Goal: Communication & Community: Answer question/provide support

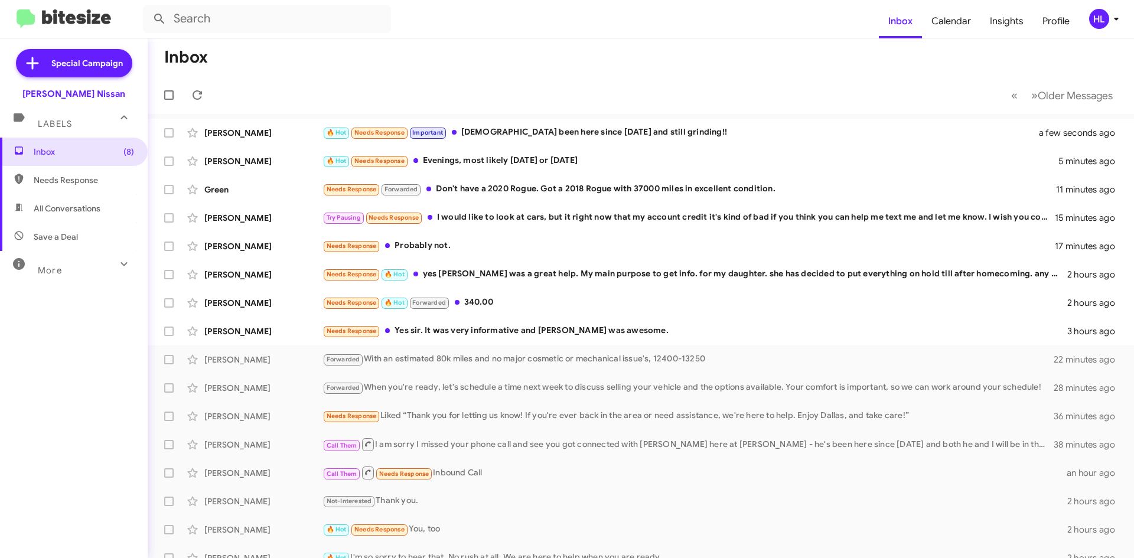
click at [99, 26] on img at bounding box center [64, 18] width 94 height 19
click at [105, 200] on span "All Conversations" at bounding box center [74, 208] width 148 height 28
type input "in:all-conversations"
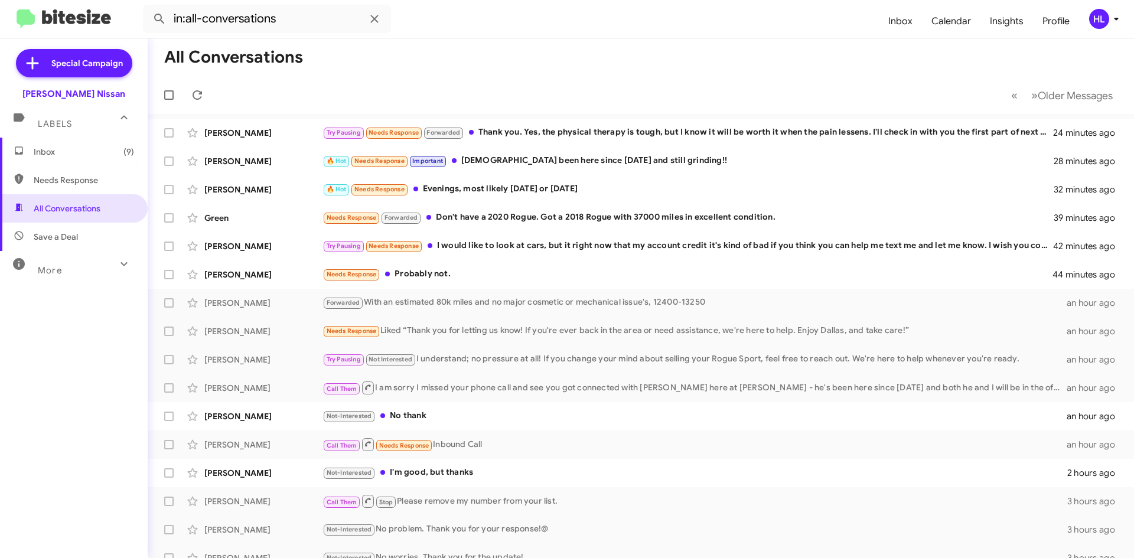
click at [84, 23] on img at bounding box center [64, 18] width 94 height 19
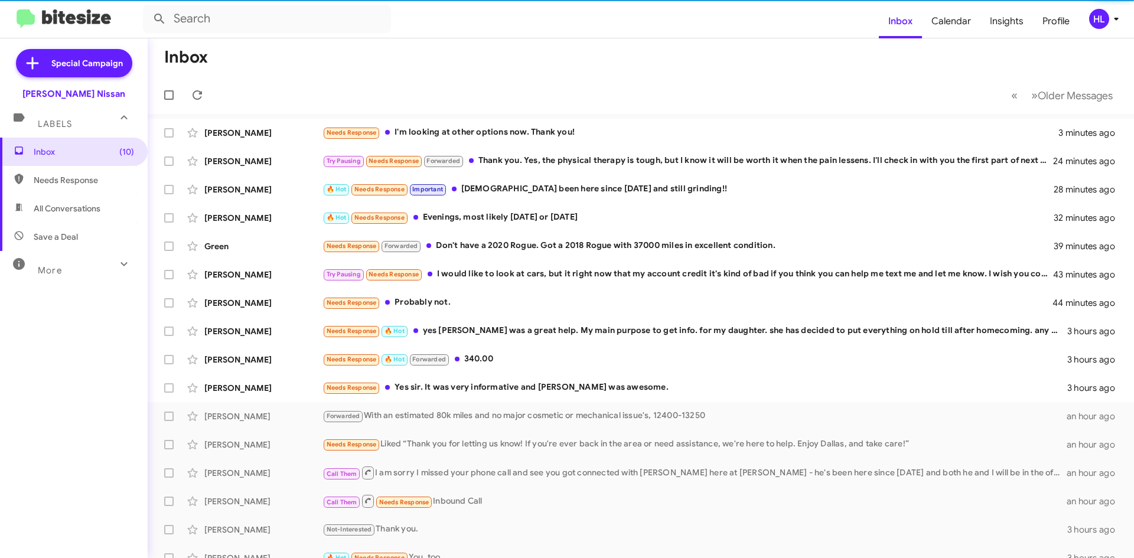
click at [95, 208] on span "All Conversations" at bounding box center [67, 209] width 67 height 12
type input "in:all-conversations"
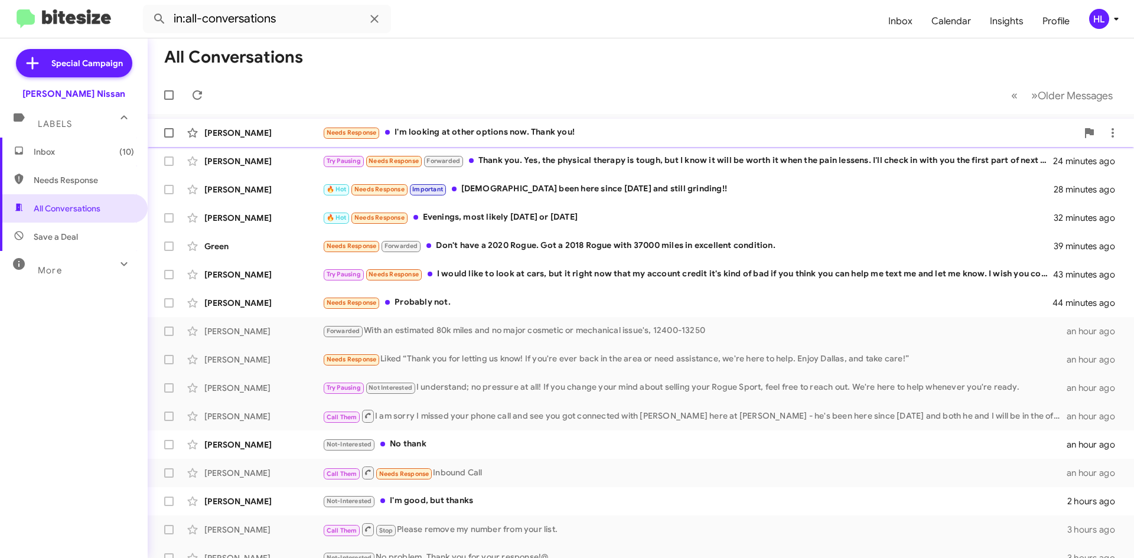
click at [242, 128] on div "Dolores Villarreal" at bounding box center [263, 133] width 118 height 12
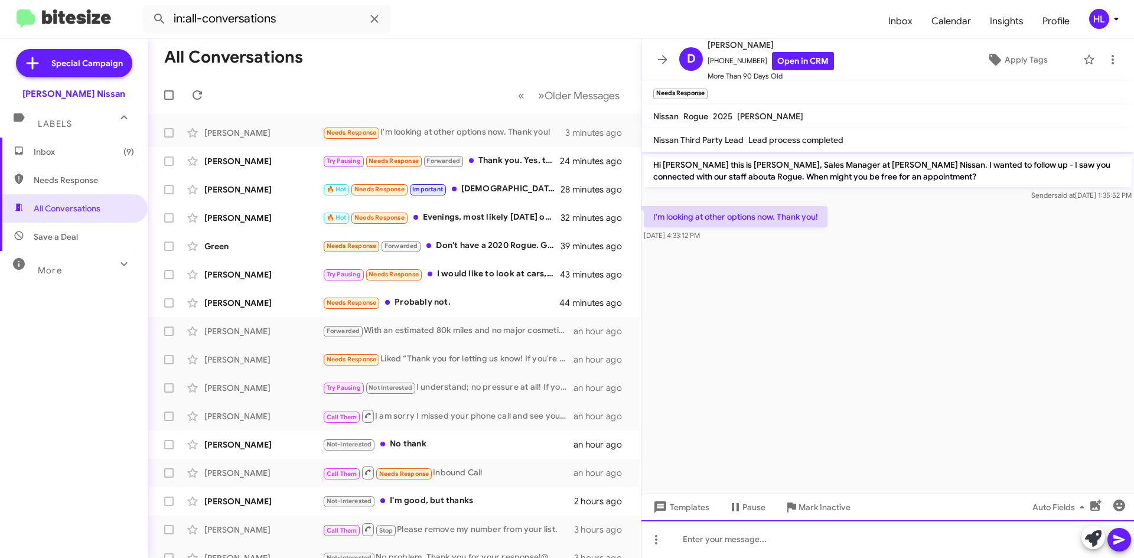
click at [823, 539] on div at bounding box center [887, 539] width 493 height 38
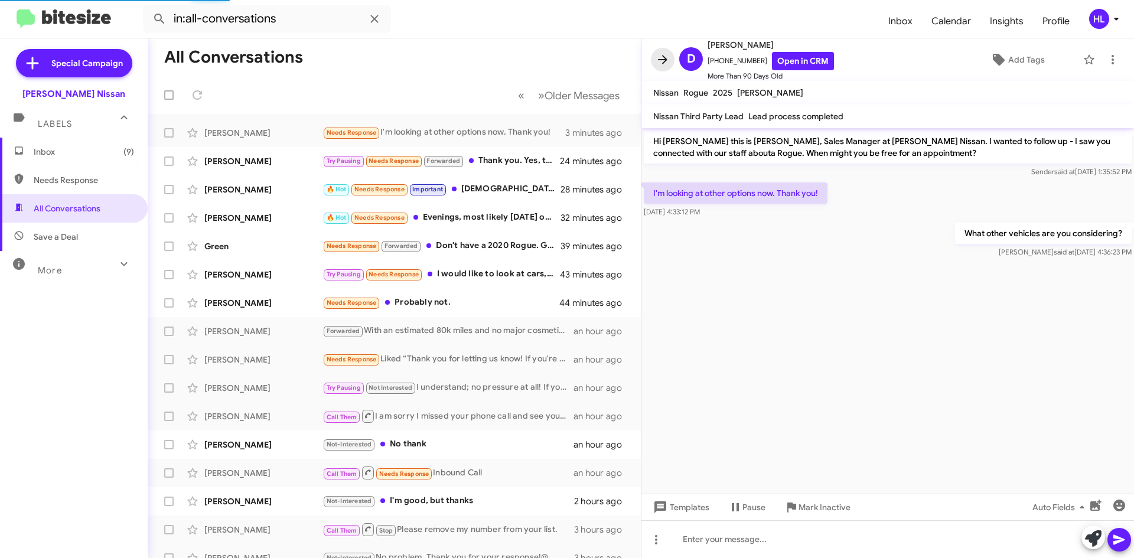
click at [661, 61] on icon at bounding box center [663, 60] width 14 height 14
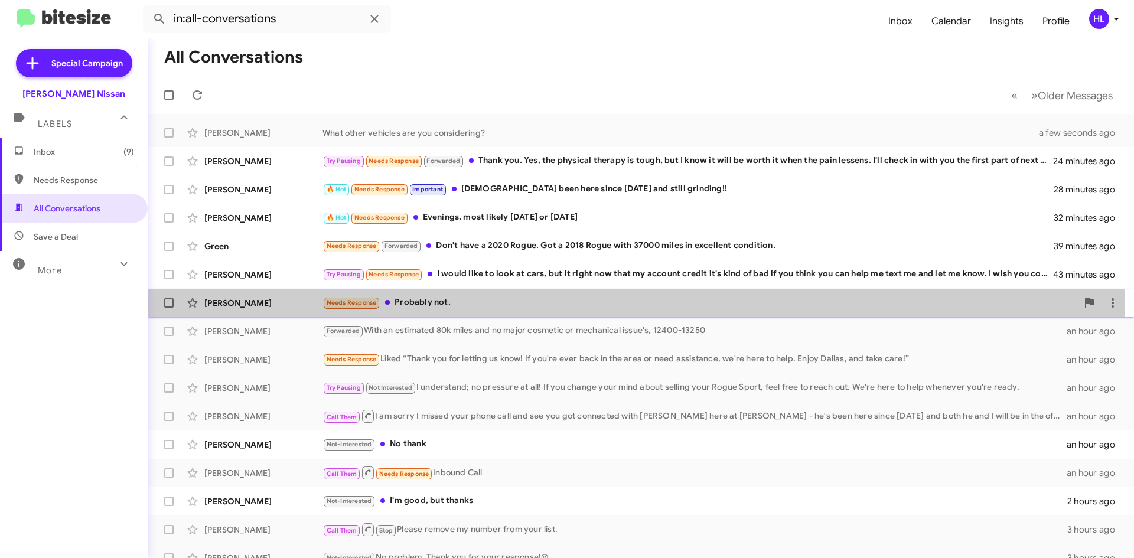
click at [294, 307] on div "Christy Mcfarland" at bounding box center [263, 303] width 118 height 12
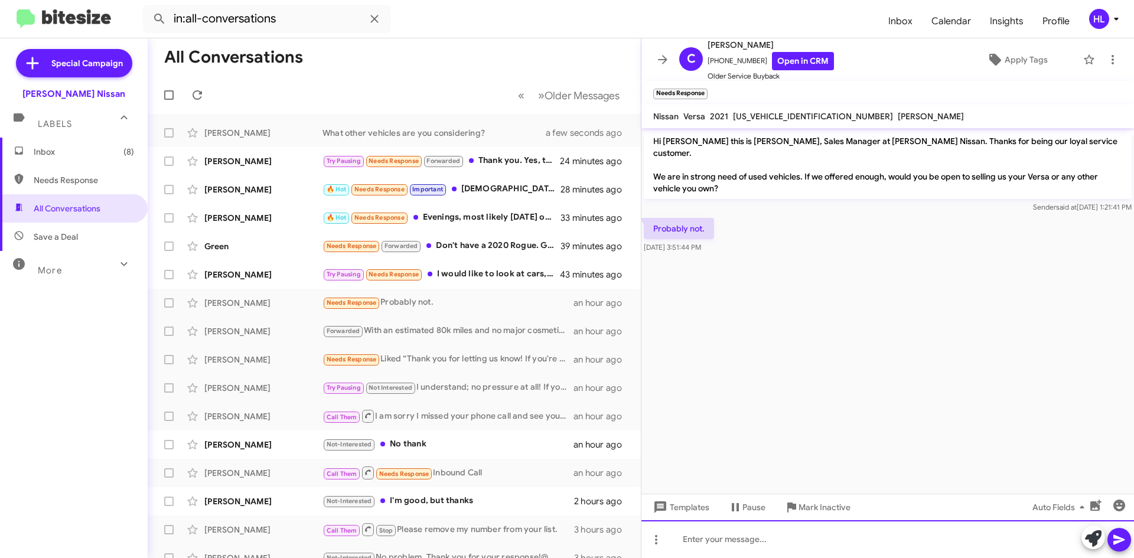
click at [863, 549] on div at bounding box center [887, 539] width 493 height 38
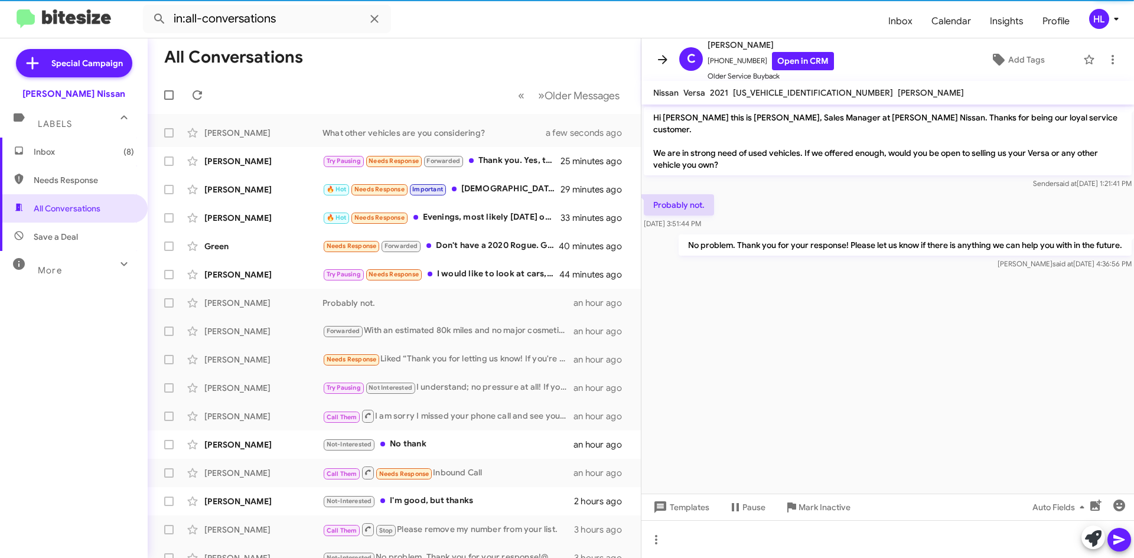
click at [666, 54] on icon at bounding box center [663, 60] width 14 height 14
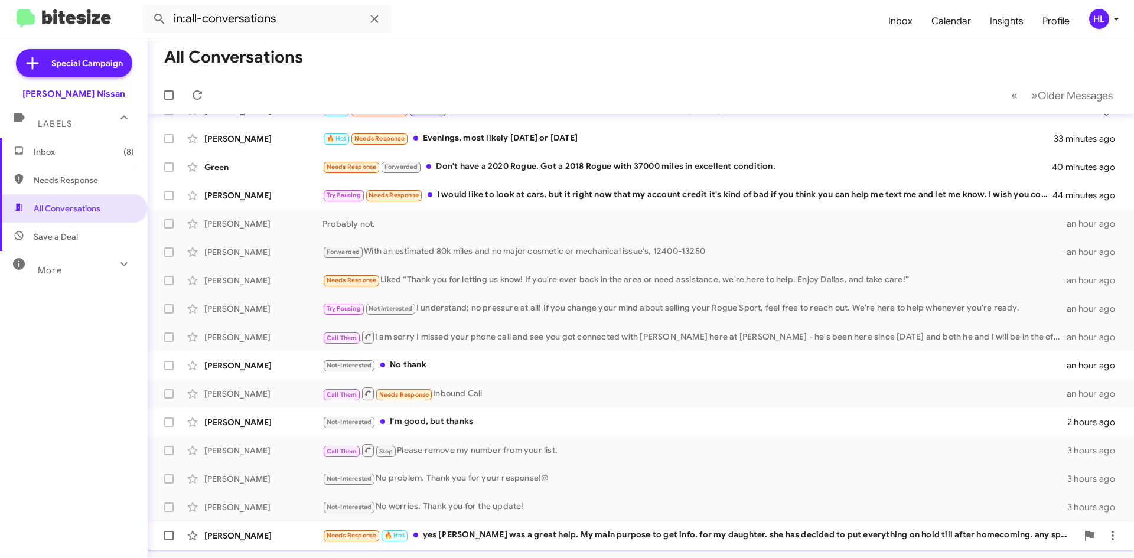
scroll to position [128, 0]
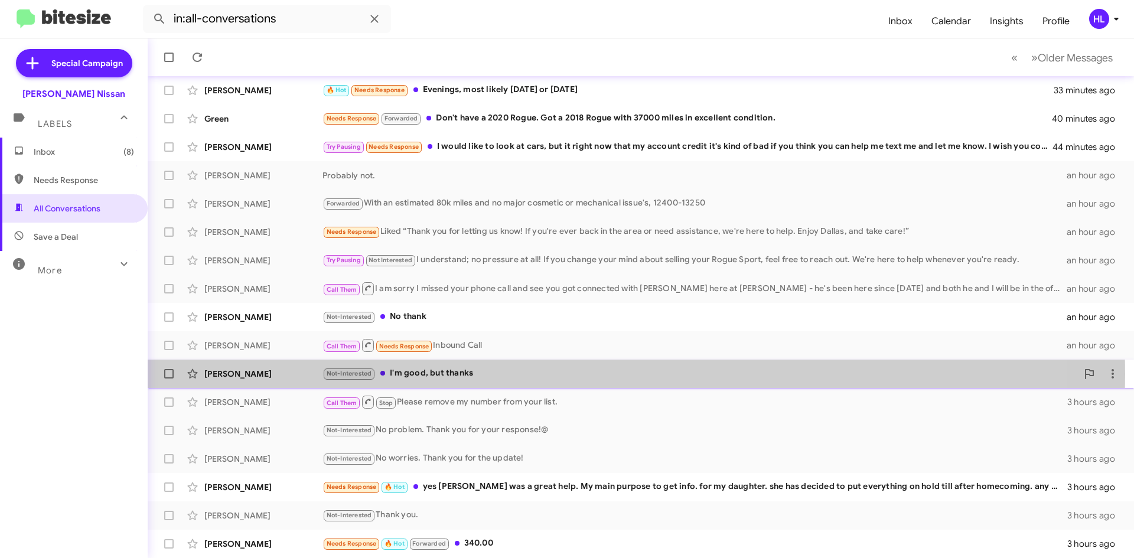
click at [270, 374] on div "[PERSON_NAME]" at bounding box center [263, 374] width 118 height 12
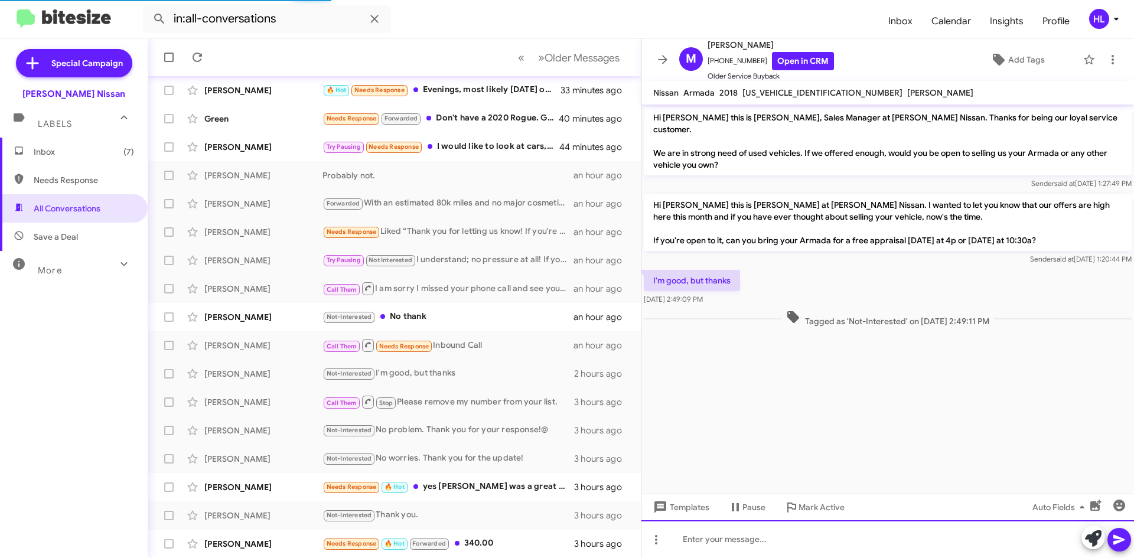
click at [855, 530] on div at bounding box center [887, 539] width 493 height 38
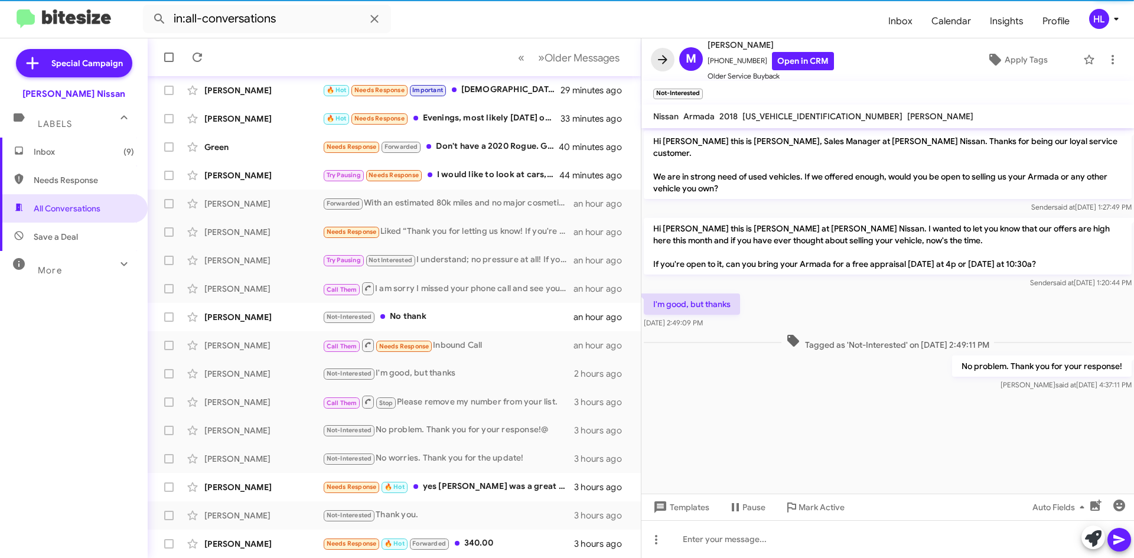
click at [666, 58] on icon at bounding box center [662, 59] width 9 height 9
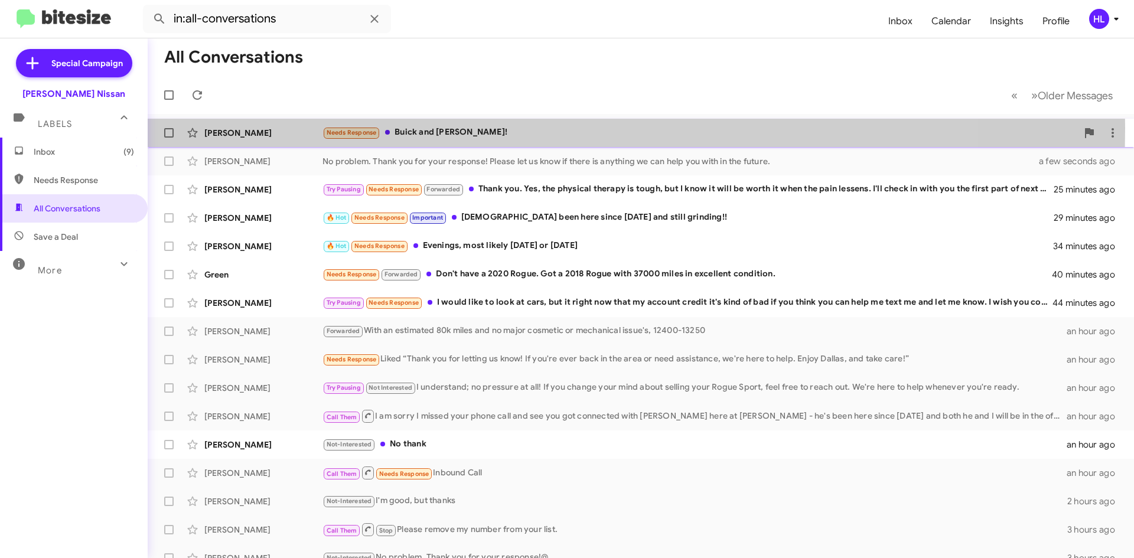
click at [301, 128] on div "[PERSON_NAME]" at bounding box center [263, 133] width 118 height 12
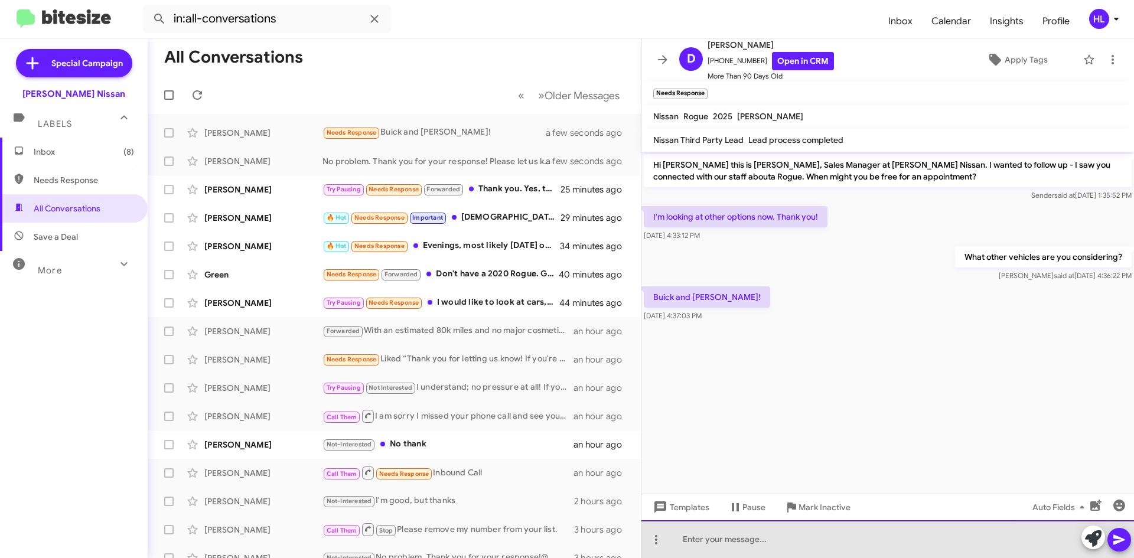
click at [773, 531] on div at bounding box center [887, 539] width 493 height 38
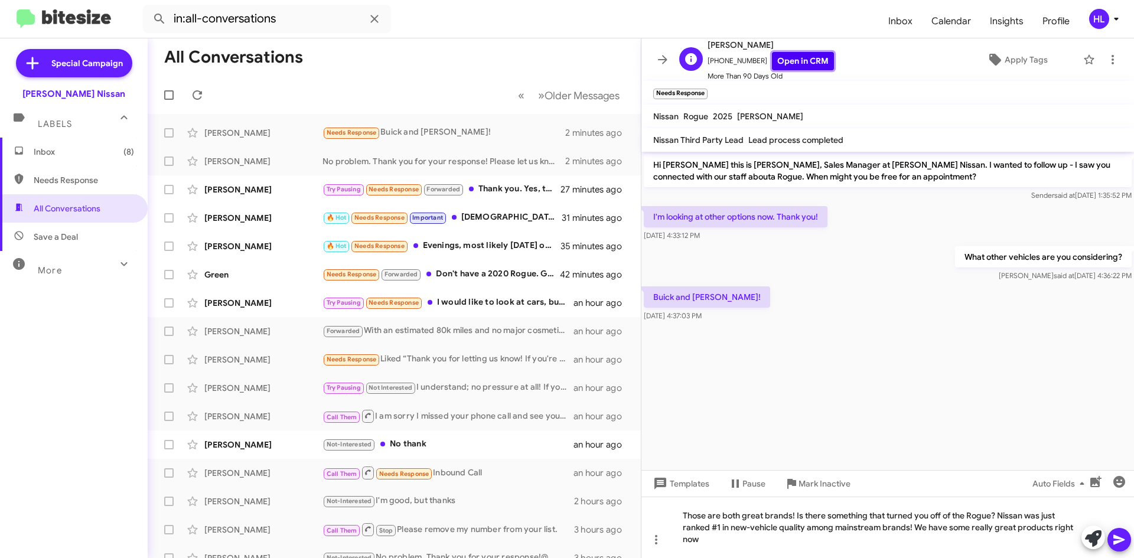
click at [785, 60] on link "Open in CRM" at bounding box center [803, 61] width 62 height 18
click at [789, 62] on link "Open in CRM" at bounding box center [803, 61] width 62 height 18
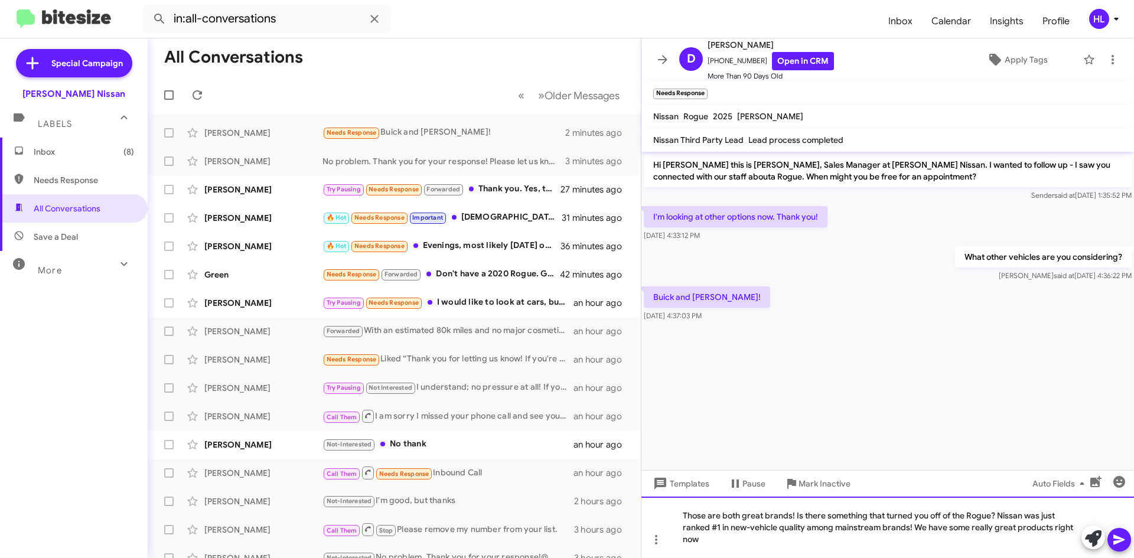
click at [866, 538] on div "Those are both great brands! Is there something that turned you off of the Rogu…" at bounding box center [887, 527] width 493 height 61
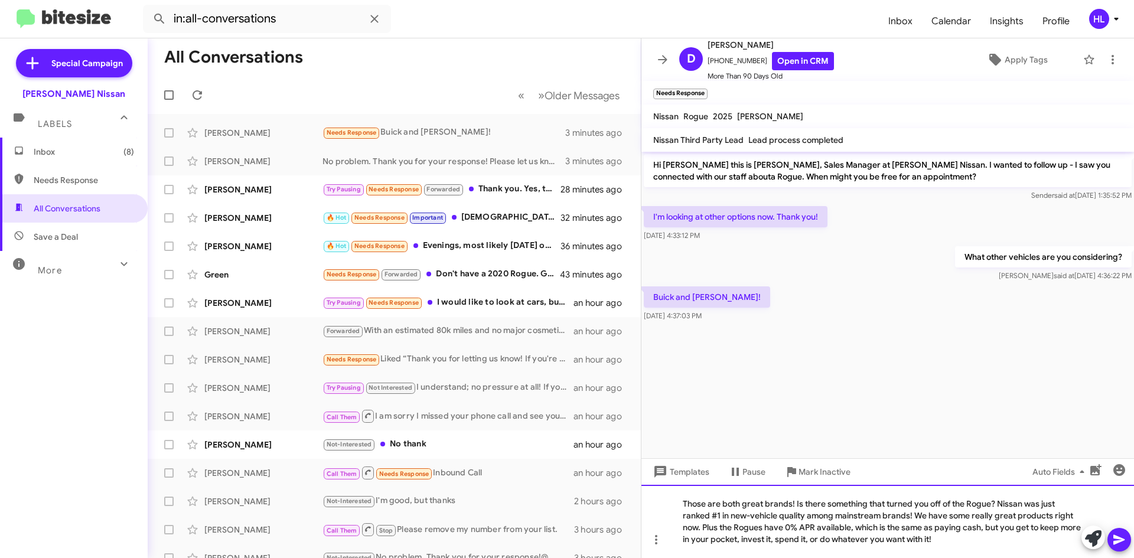
click at [806, 512] on div "Those are both great brands! Is there something that turned you off of the Rogu…" at bounding box center [887, 521] width 493 height 73
click at [908, 517] on div "Those are both great brands! Is there something that turned you off of the Rogu…" at bounding box center [887, 521] width 493 height 73
click at [977, 546] on div "Those are both great brands! Is there something that turned you off of the Rogu…" at bounding box center [887, 521] width 493 height 73
click at [1029, 544] on div "Those are both great brands! Is there something that turned you off of the Rogu…" at bounding box center [887, 521] width 493 height 73
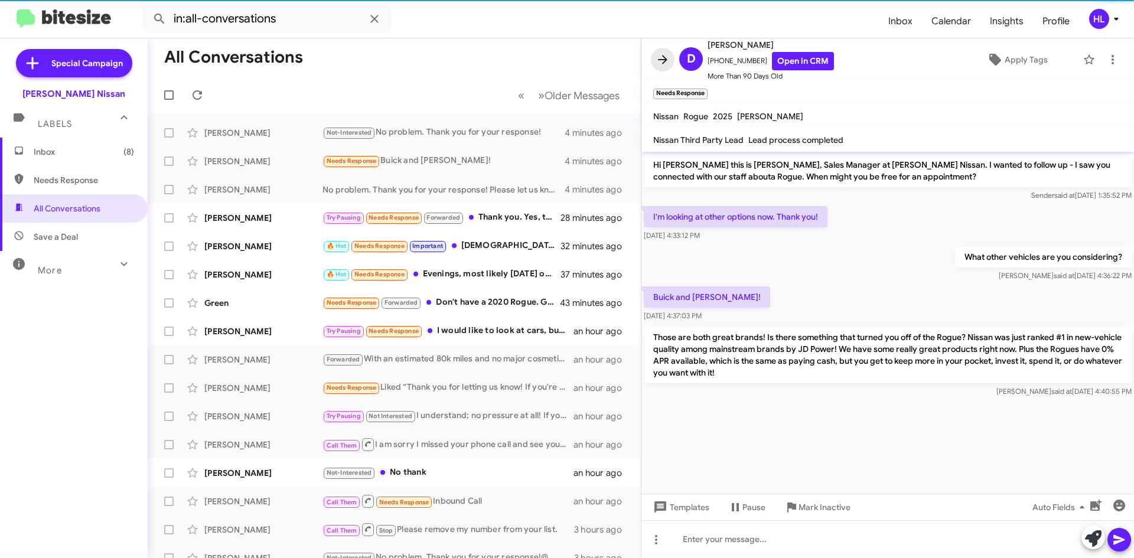
click at [666, 64] on icon at bounding box center [663, 60] width 14 height 14
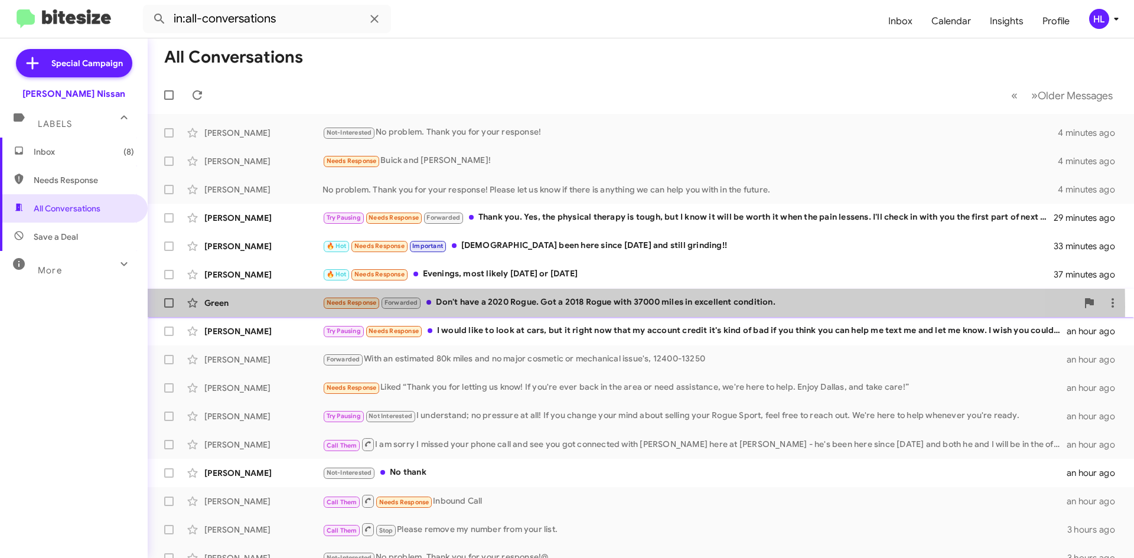
click at [260, 307] on div "Green" at bounding box center [263, 303] width 118 height 12
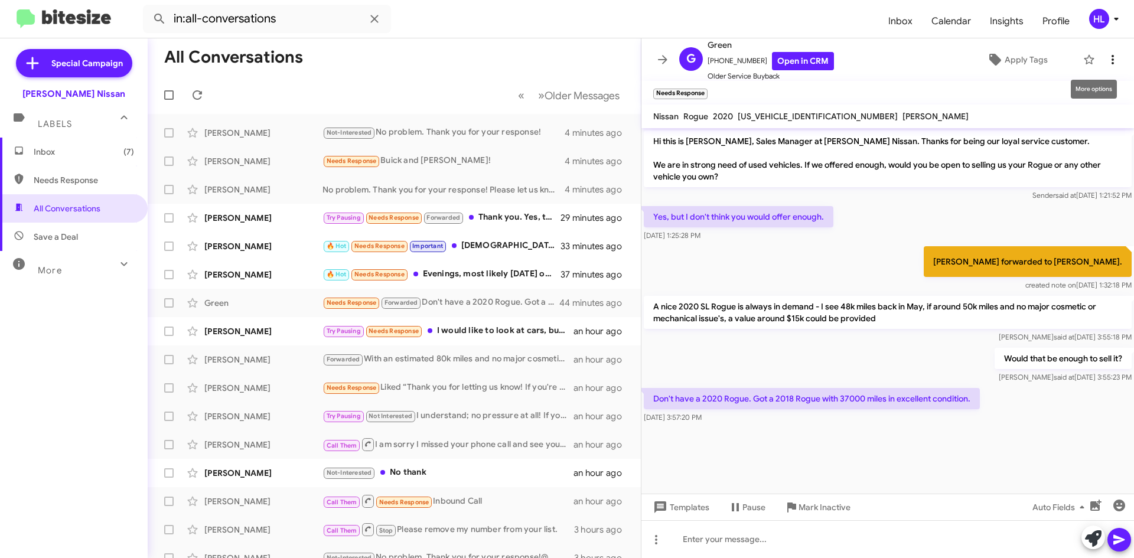
click at [1106, 57] on icon at bounding box center [1113, 60] width 14 height 14
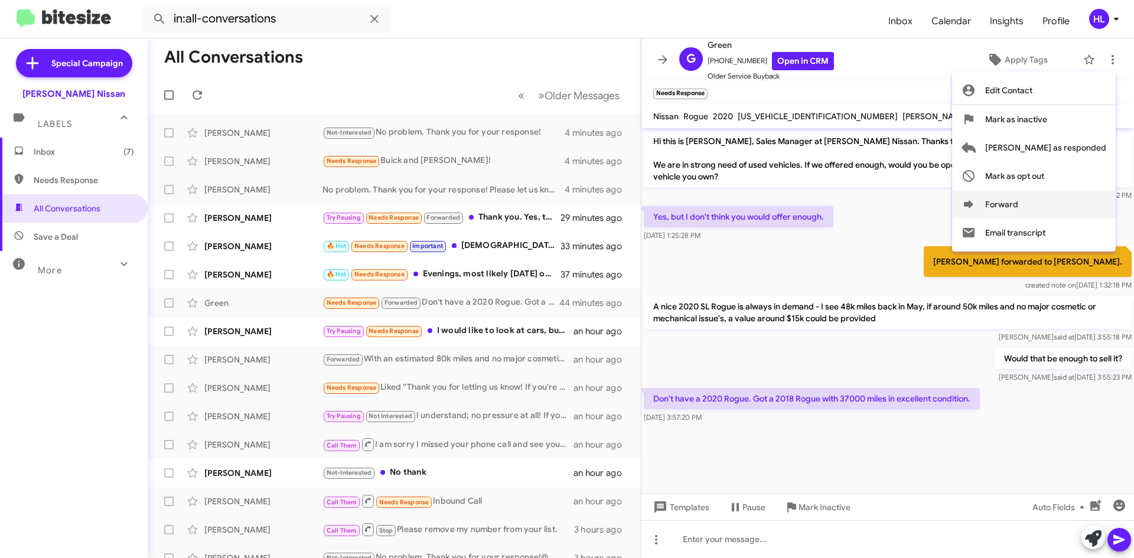
click at [1073, 208] on button "Forward" at bounding box center [1034, 204] width 164 height 28
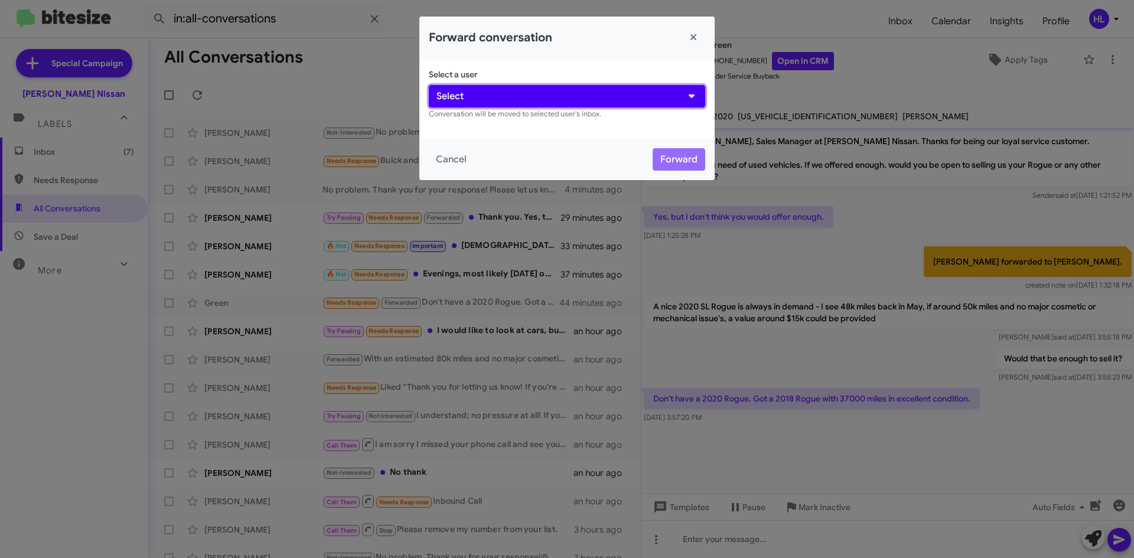
click at [586, 100] on button "Select" at bounding box center [567, 96] width 276 height 22
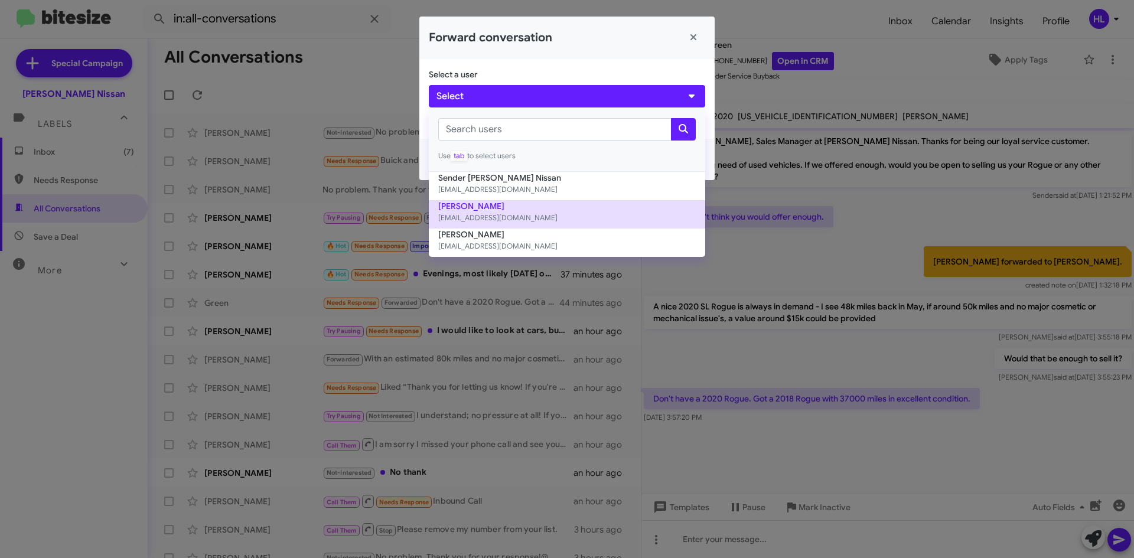
click at [569, 203] on button "Edward Perry eperry@hicksautogroup.com" at bounding box center [567, 214] width 276 height 28
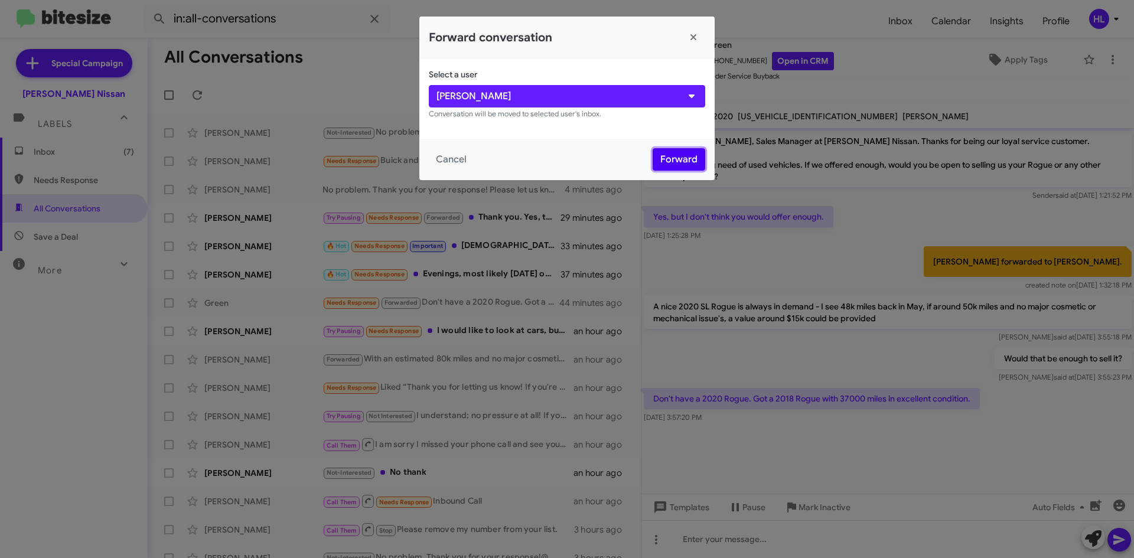
click at [682, 154] on button "Forward" at bounding box center [679, 159] width 53 height 22
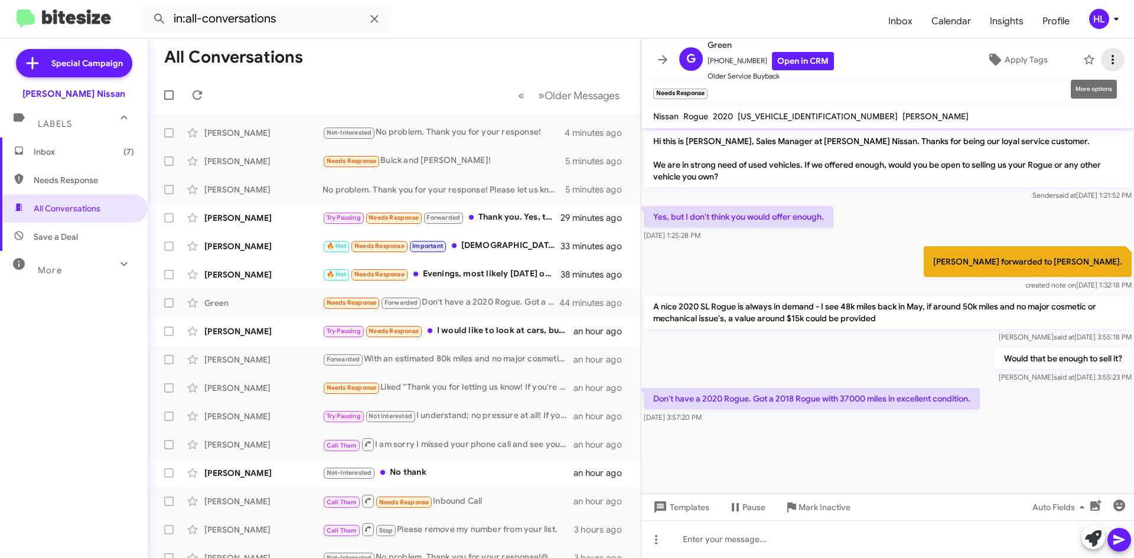
click at [1106, 61] on icon at bounding box center [1113, 60] width 14 height 14
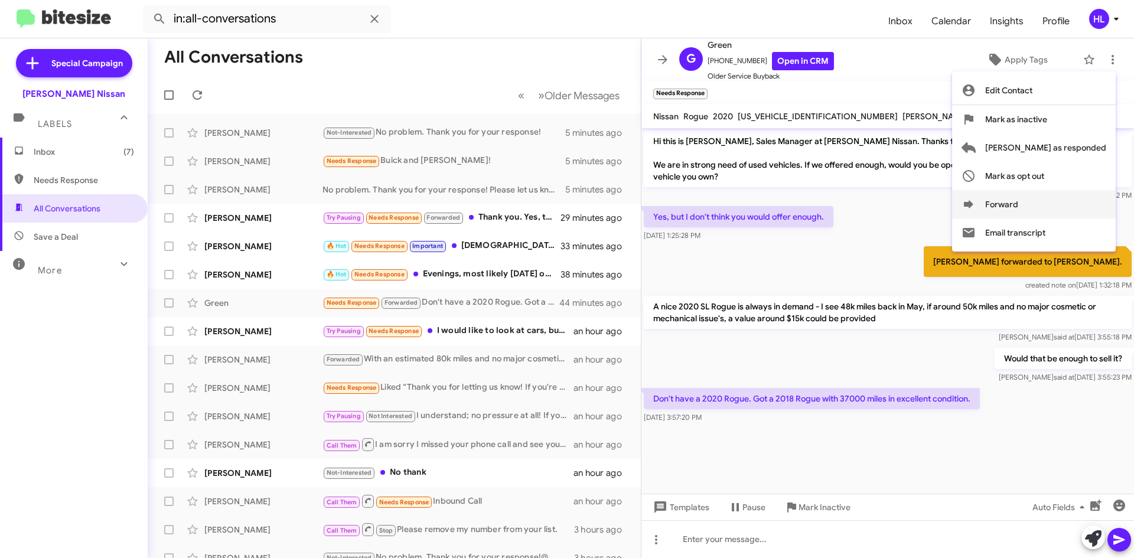
click at [1068, 211] on button "Forward" at bounding box center [1034, 204] width 164 height 28
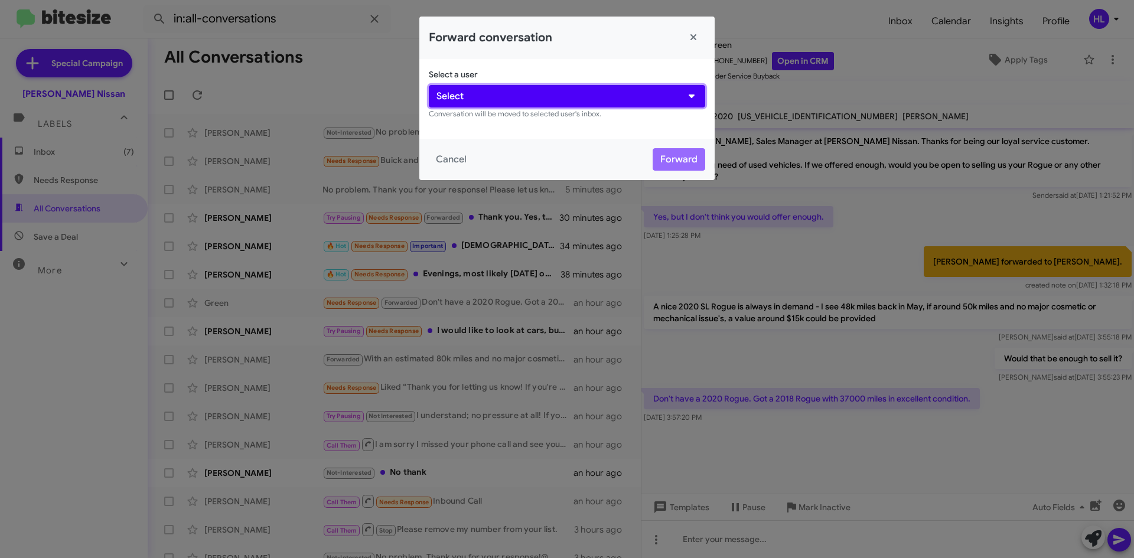
click at [586, 100] on button "Select" at bounding box center [567, 96] width 276 height 22
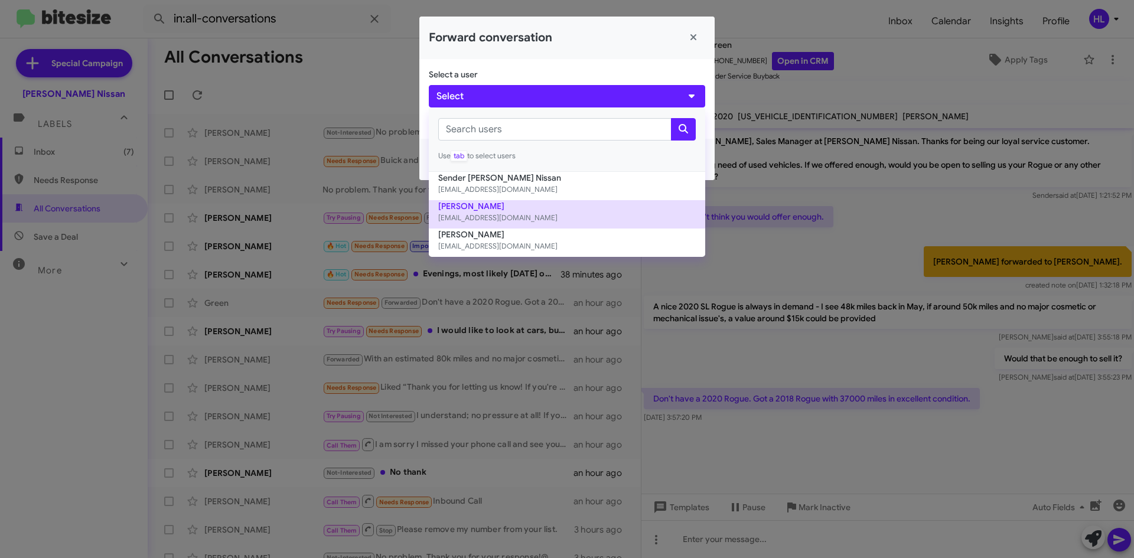
click at [566, 214] on small "eperry@hicksautogroup.com" at bounding box center [566, 218] width 257 height 12
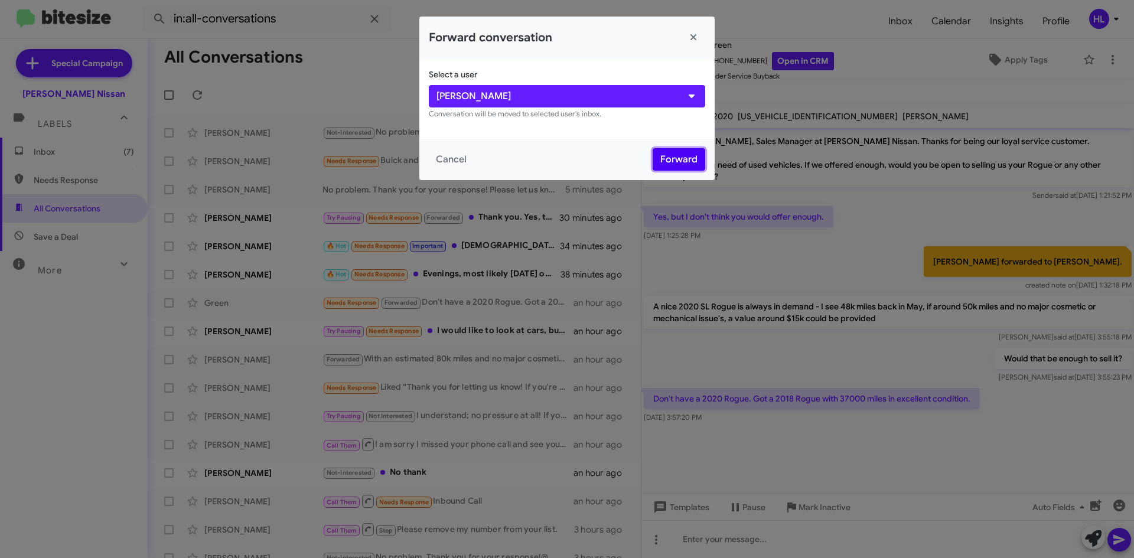
click at [668, 158] on button "Forward" at bounding box center [679, 159] width 53 height 22
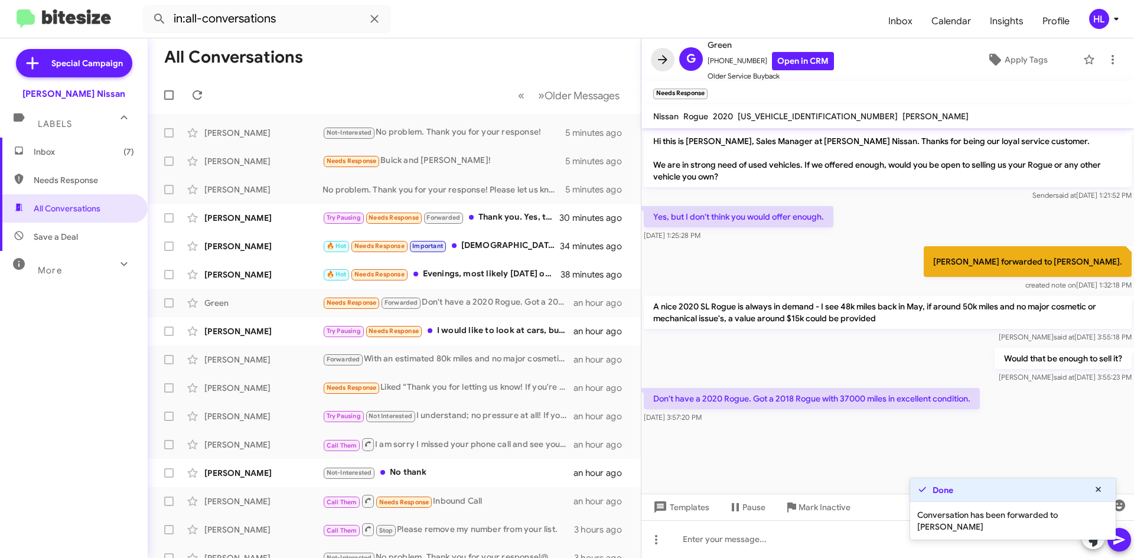
click at [659, 66] on icon at bounding box center [663, 60] width 14 height 14
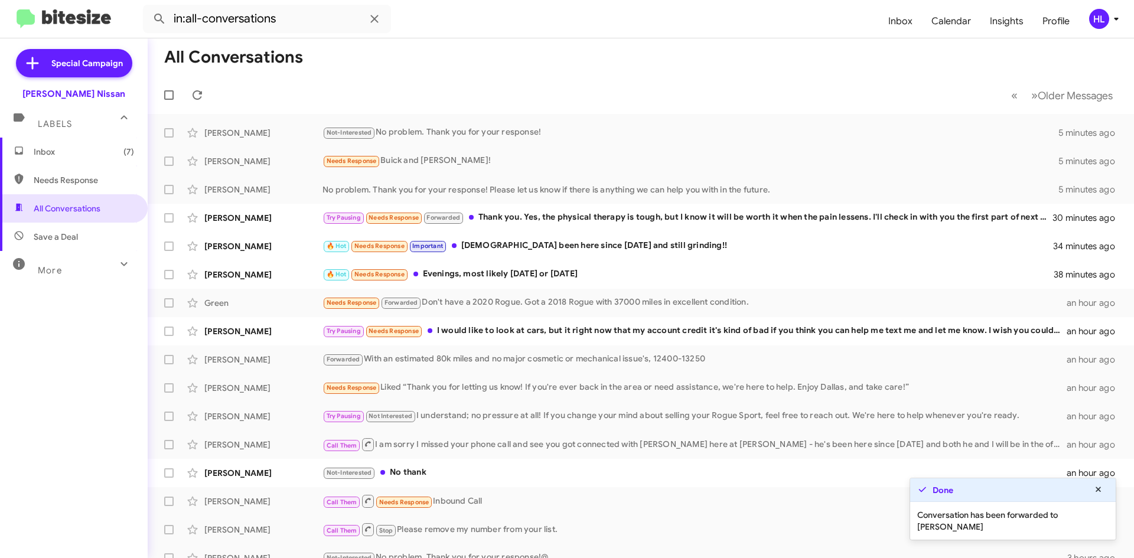
click at [82, 9] on img at bounding box center [64, 18] width 94 height 19
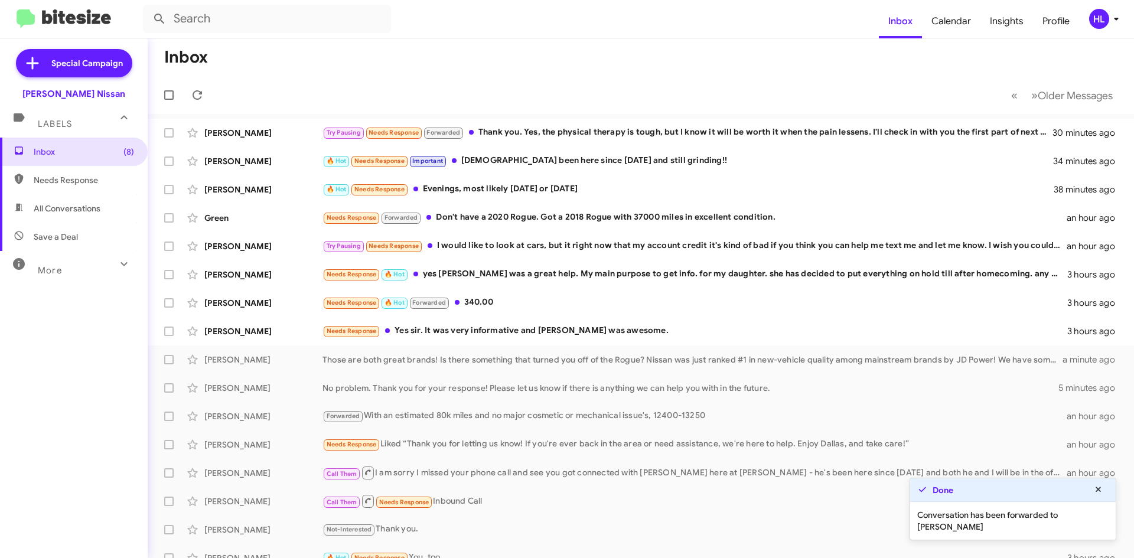
click at [102, 218] on span "All Conversations" at bounding box center [74, 208] width 148 height 28
type input "in:all-conversations"
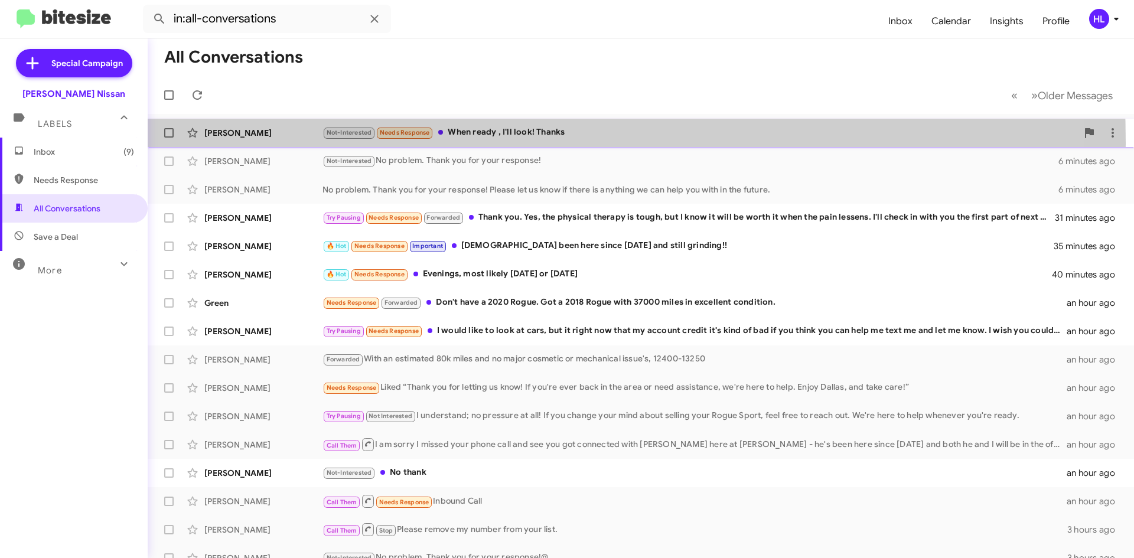
click at [279, 143] on div "Dolores Villarreal Not-Interested Needs Response When ready , I'll look! Thanks…" at bounding box center [640, 133] width 967 height 24
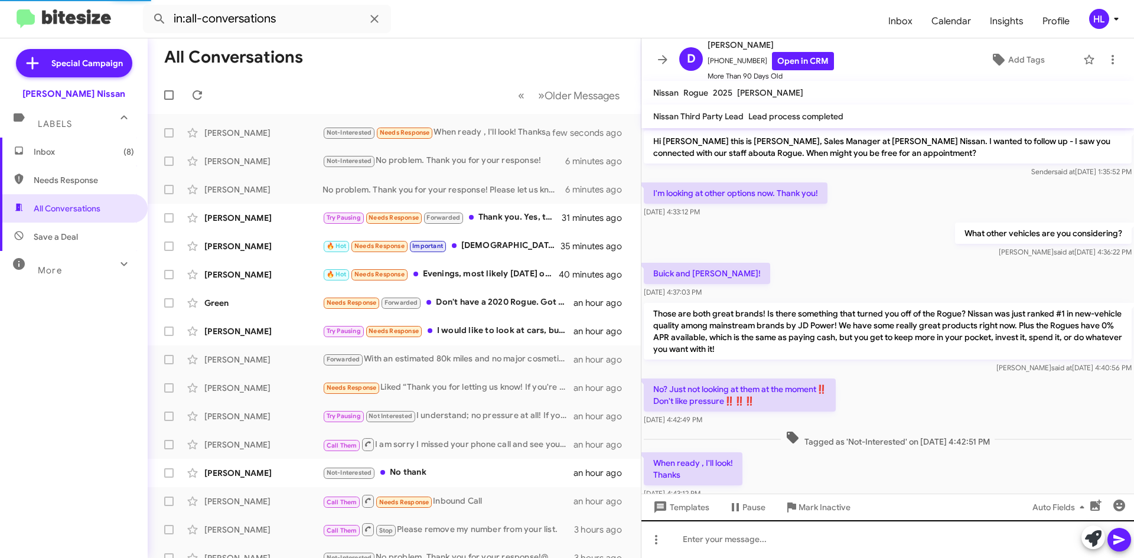
scroll to position [32, 0]
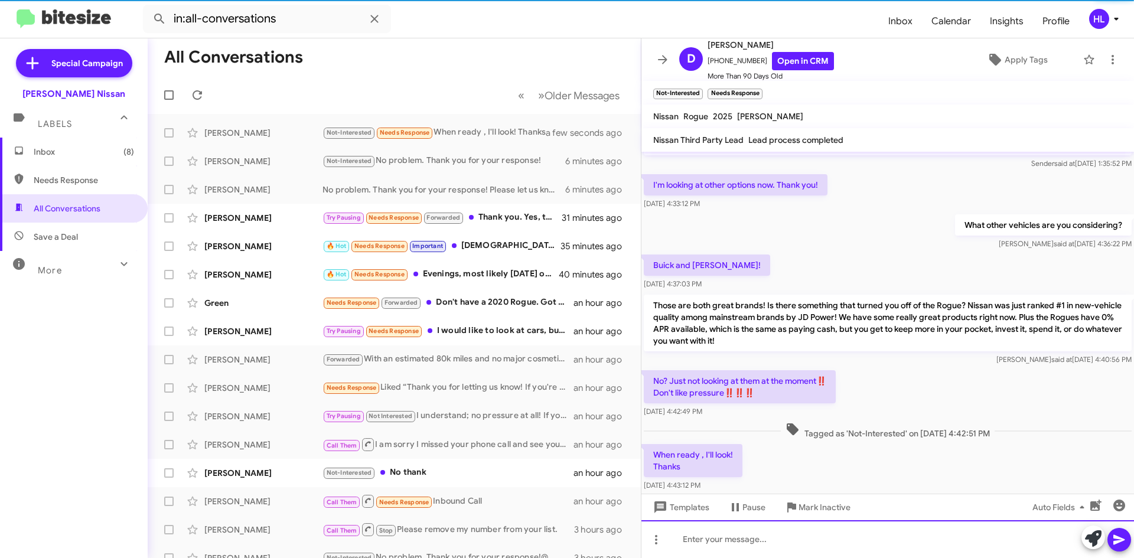
click at [794, 543] on div at bounding box center [887, 539] width 493 height 38
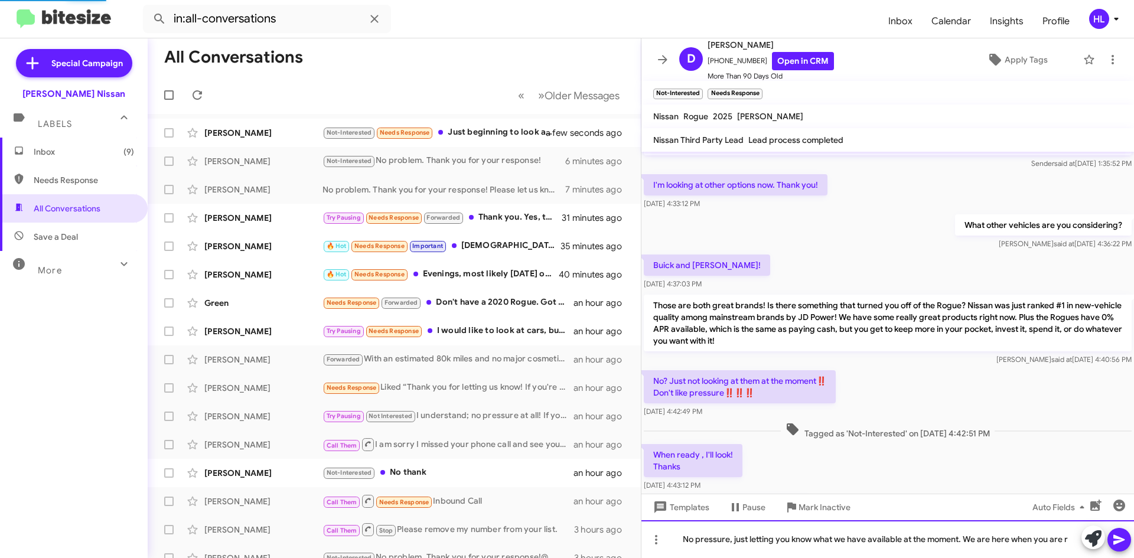
scroll to position [99, 0]
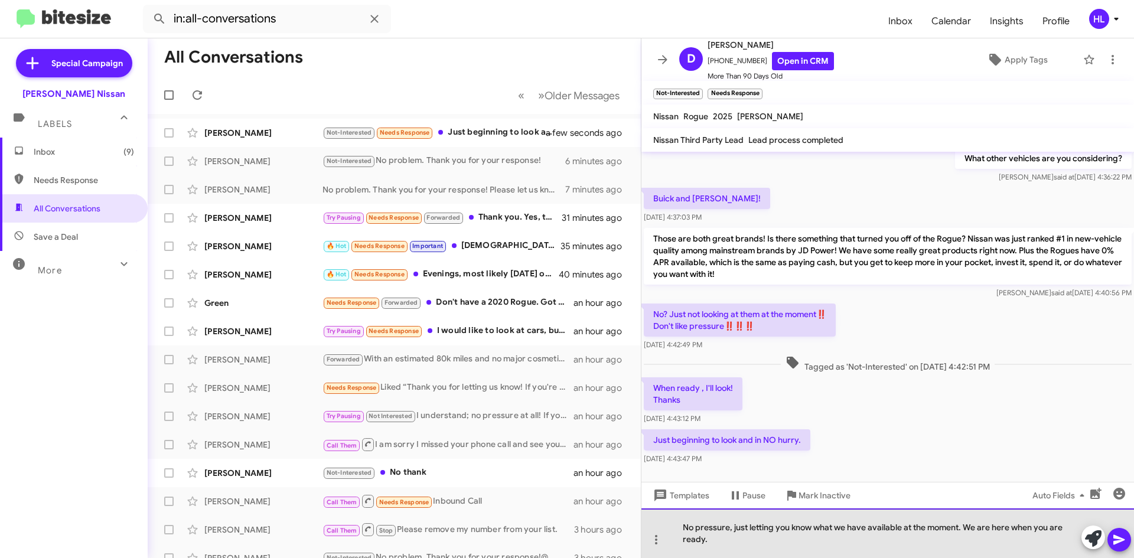
click at [736, 530] on div "No pressure, just letting you know what we have available at the moment. We are…" at bounding box center [887, 533] width 493 height 50
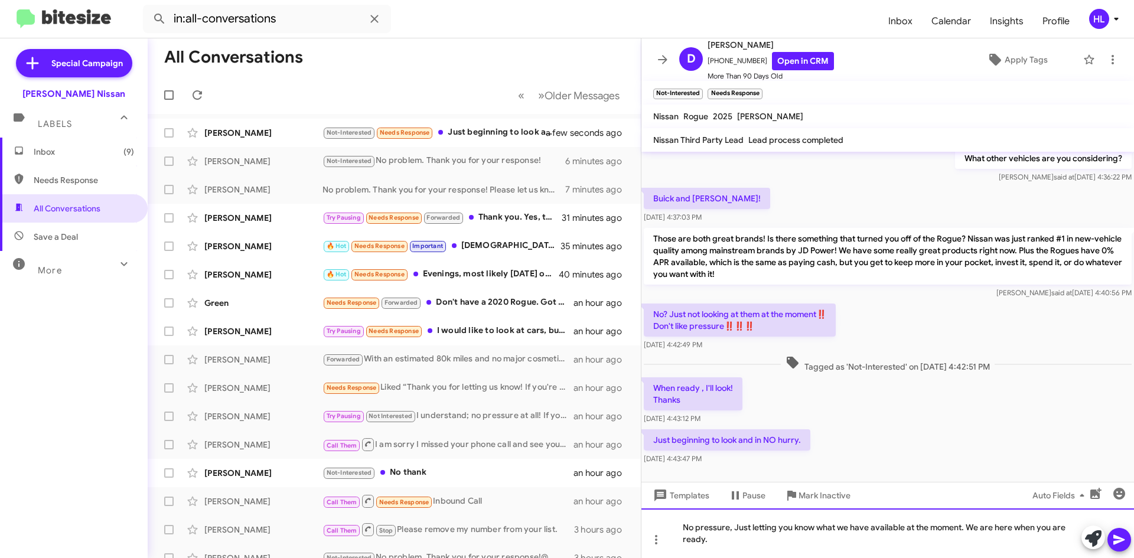
click at [733, 530] on div "No pressure, Just letting you know what we have available at the moment. We are…" at bounding box center [887, 533] width 493 height 50
click at [737, 548] on div "No pressure! Just letting you know what we have available at the moment. We are…" at bounding box center [887, 533] width 493 height 50
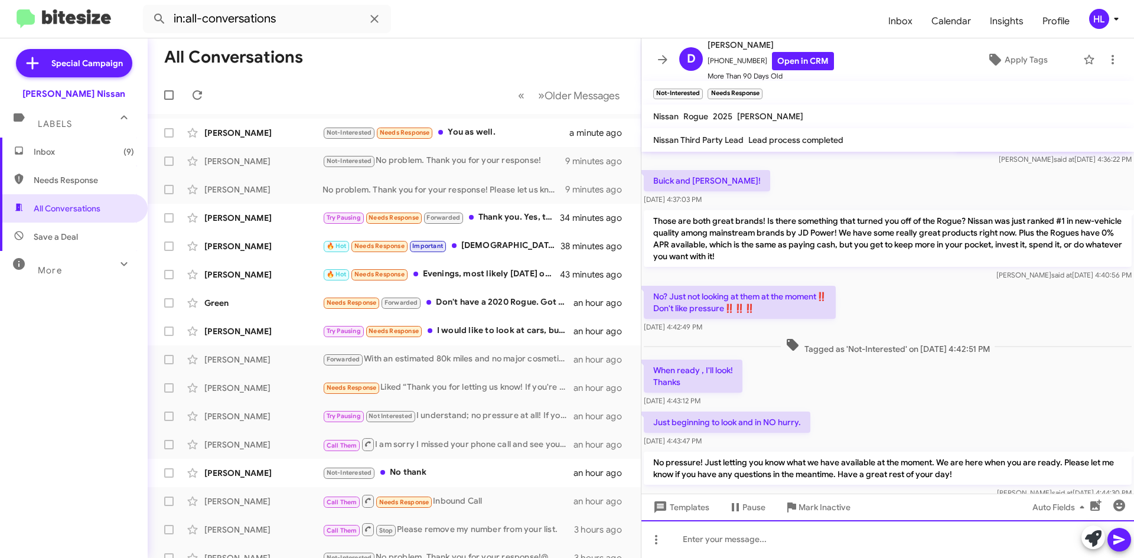
scroll to position [240, 0]
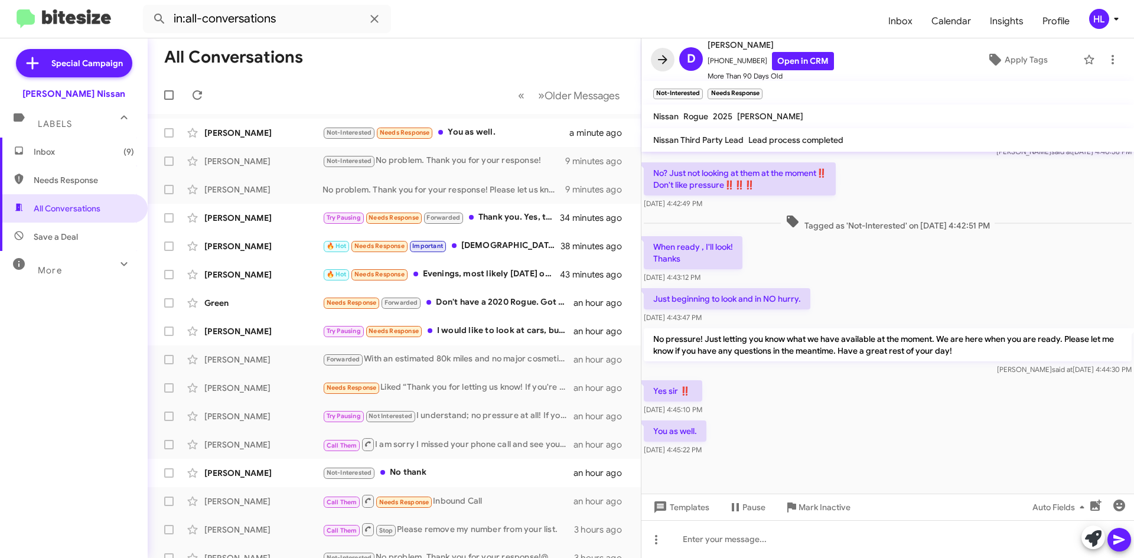
click at [657, 60] on icon at bounding box center [663, 60] width 14 height 14
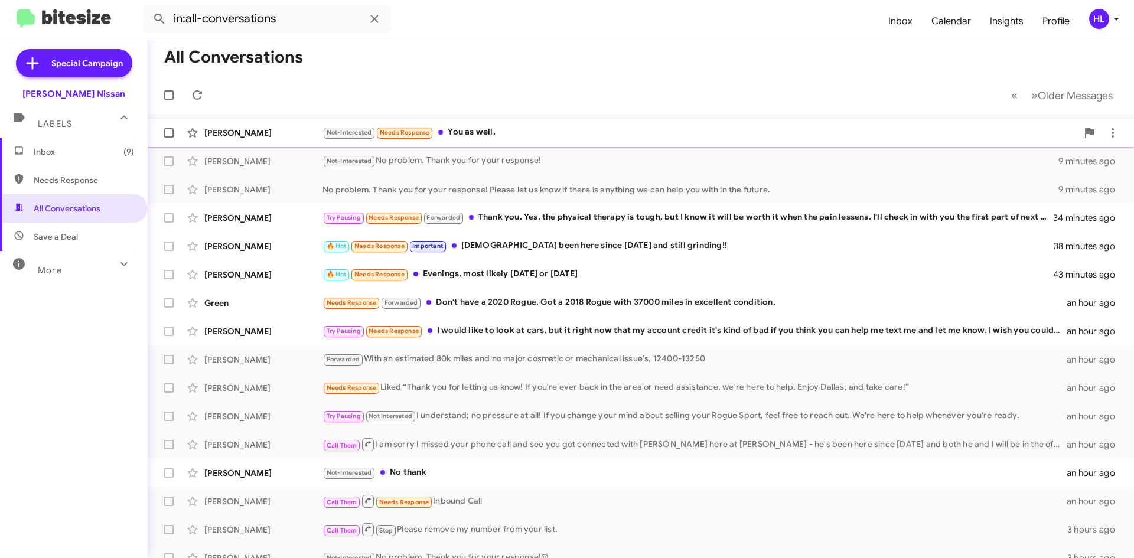
click at [239, 139] on div "Dolores Villarreal Not-Interested Needs Response You as well. a minute ago" at bounding box center [640, 133] width 967 height 24
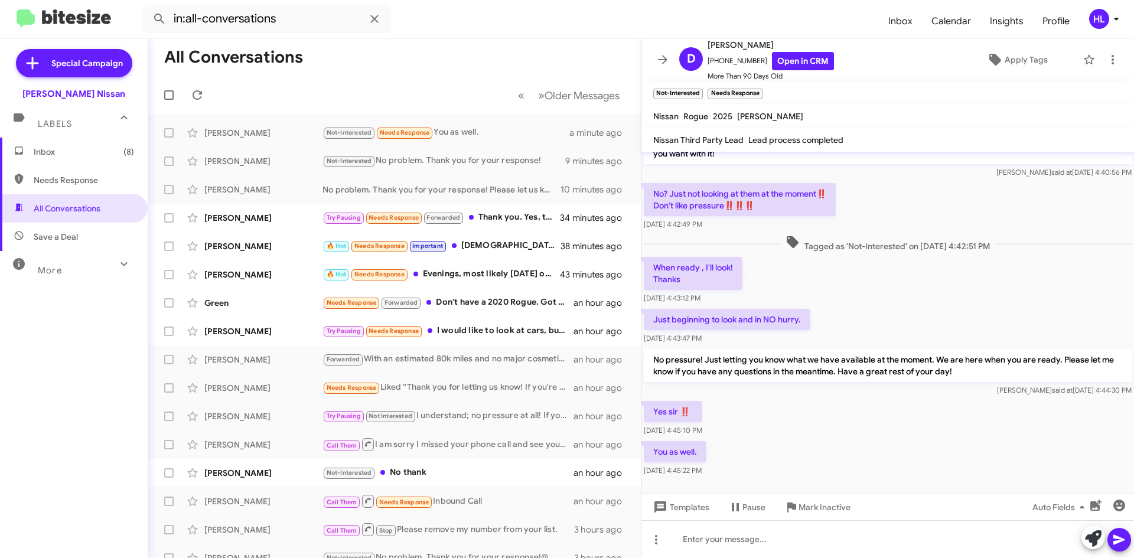
scroll to position [240, 0]
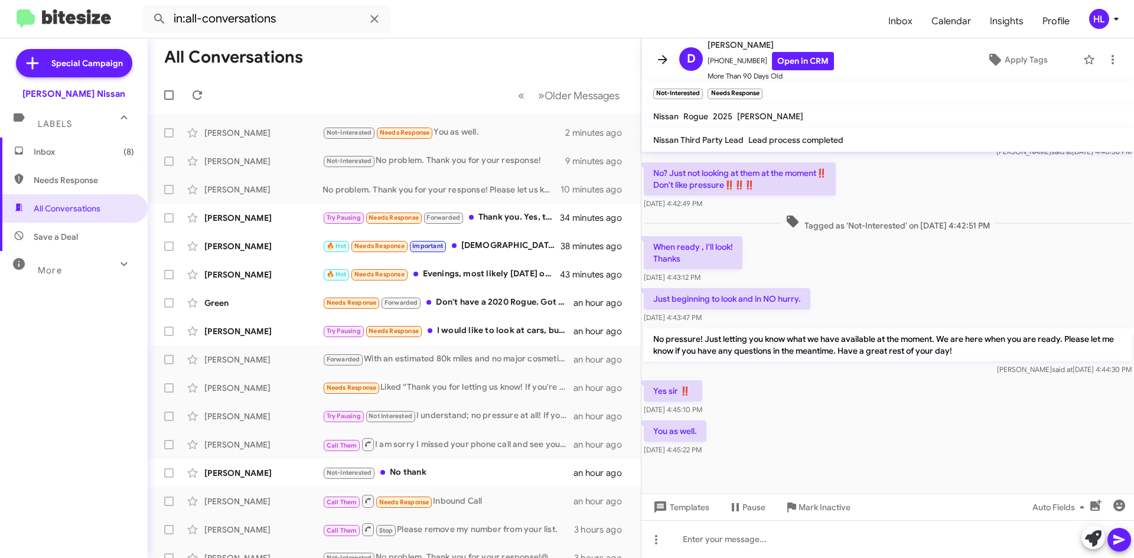
click at [658, 60] on icon at bounding box center [663, 60] width 14 height 14
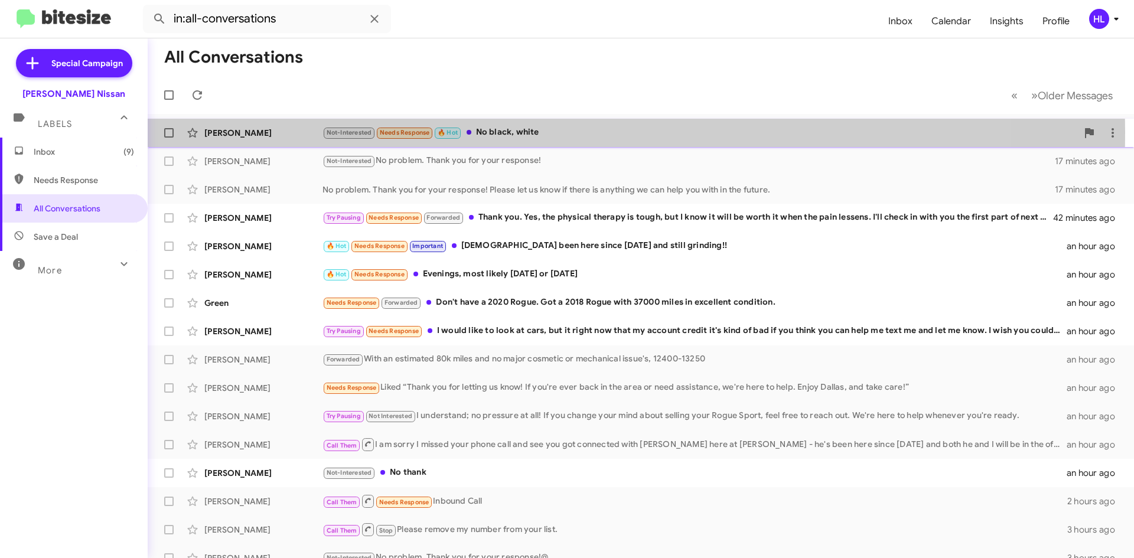
click at [243, 131] on div "[PERSON_NAME]" at bounding box center [263, 133] width 118 height 12
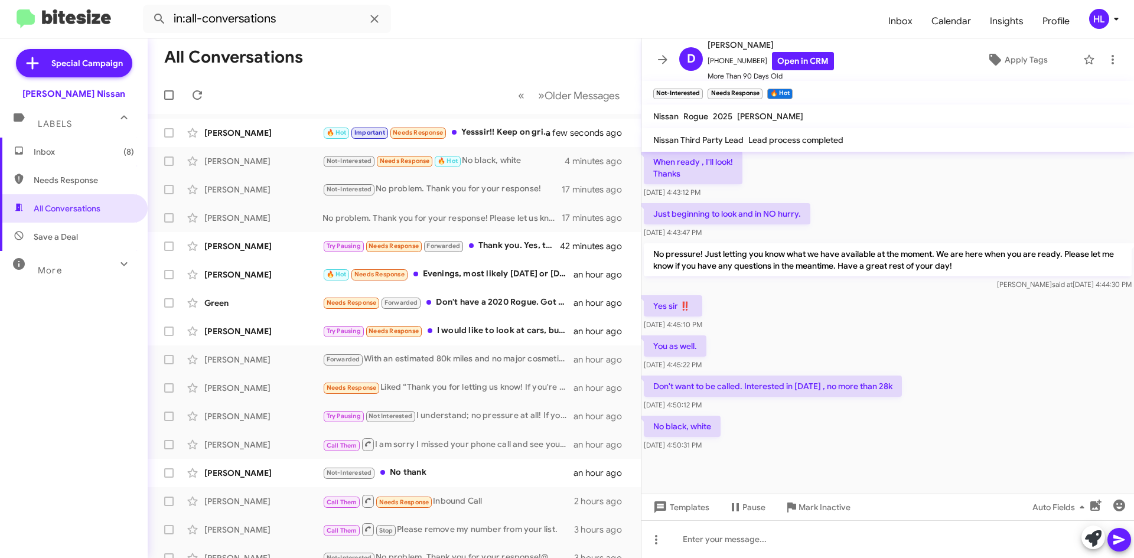
scroll to position [326, 0]
click at [781, 56] on link "Open in CRM" at bounding box center [803, 61] width 62 height 18
click at [666, 54] on icon at bounding box center [663, 60] width 14 height 14
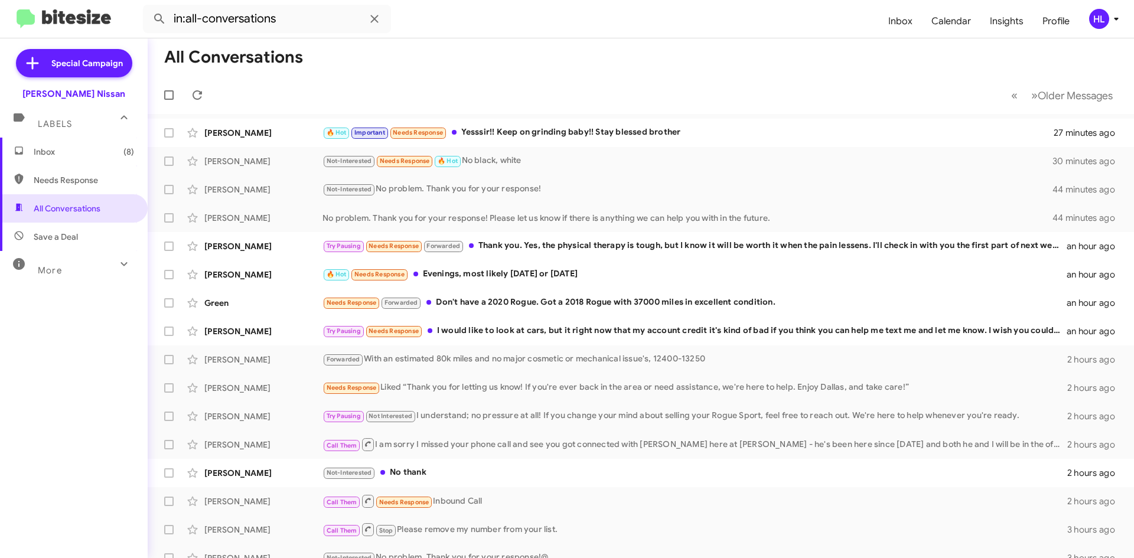
click at [90, 20] on img at bounding box center [64, 18] width 94 height 19
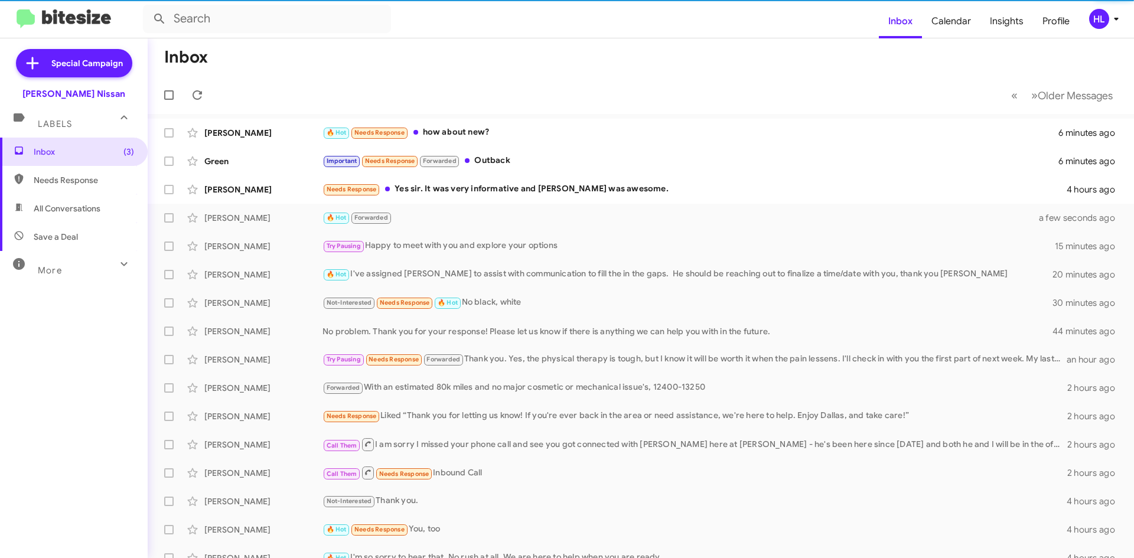
click at [82, 216] on span "All Conversations" at bounding box center [74, 208] width 148 height 28
type input "in:all-conversations"
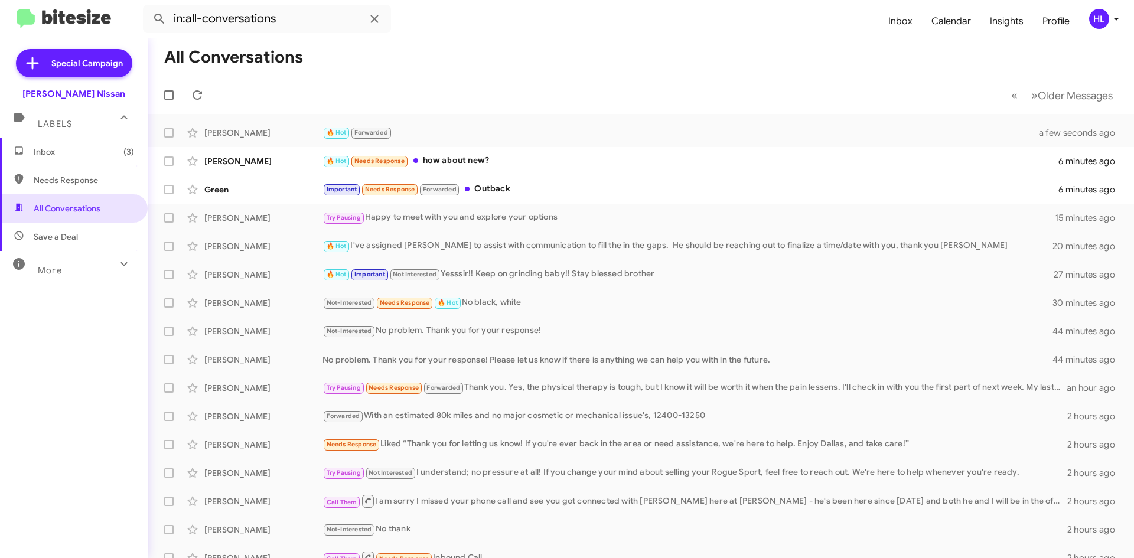
click at [77, 151] on span "Inbox (3)" at bounding box center [84, 152] width 100 height 12
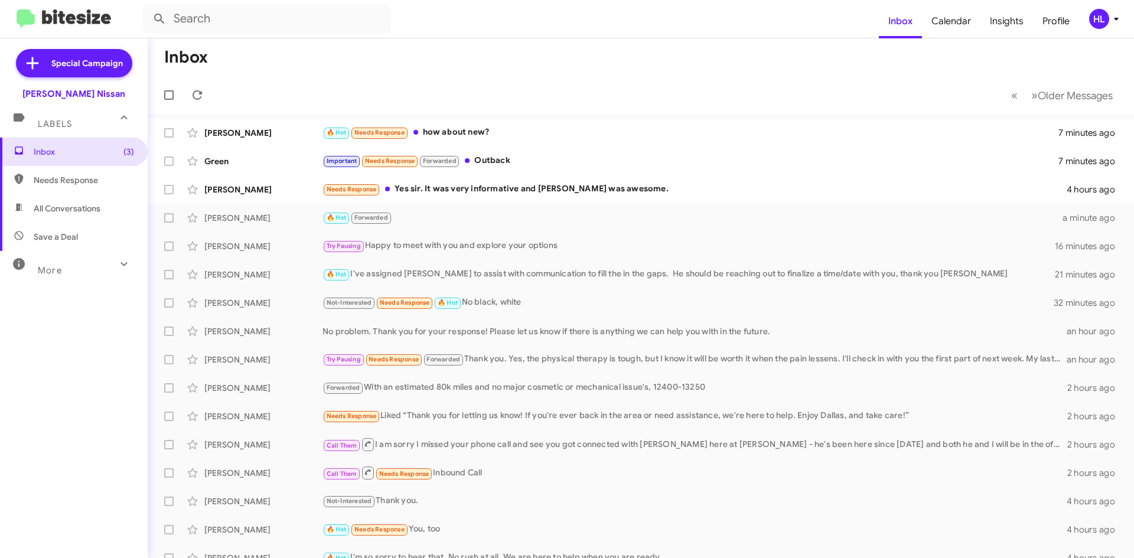
click at [56, 19] on img at bounding box center [64, 18] width 94 height 19
click at [84, 215] on span "All Conversations" at bounding box center [74, 208] width 148 height 28
type input "in:all-conversations"
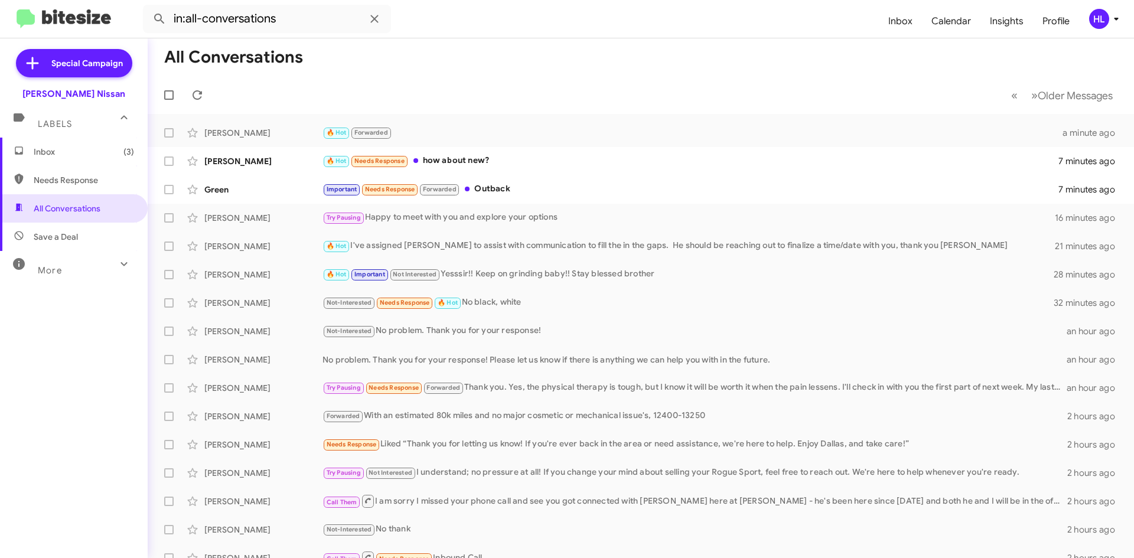
click at [93, 142] on span "Inbox (3)" at bounding box center [74, 152] width 148 height 28
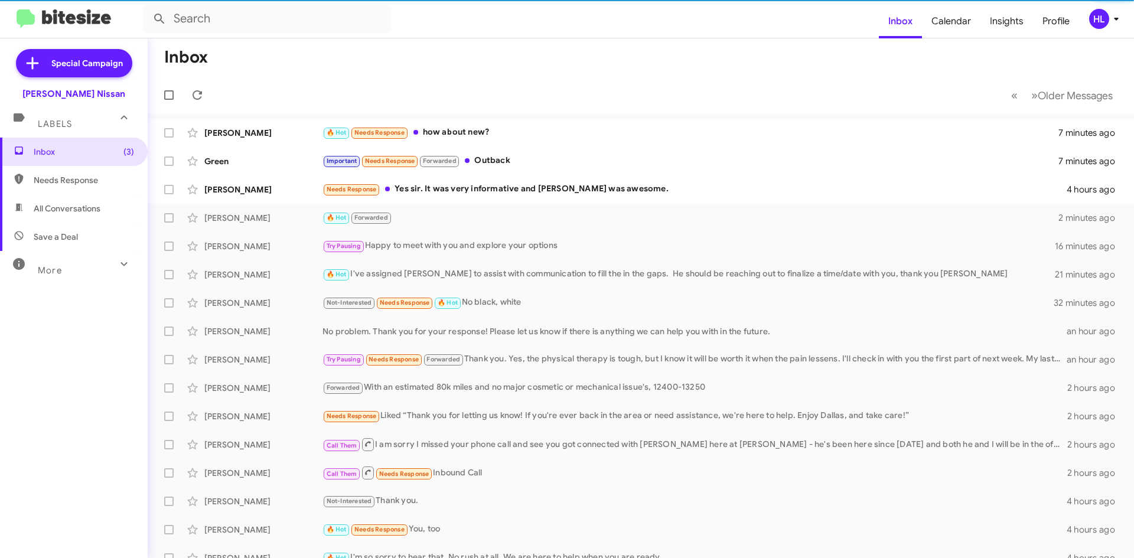
click at [90, 24] on img at bounding box center [64, 18] width 94 height 19
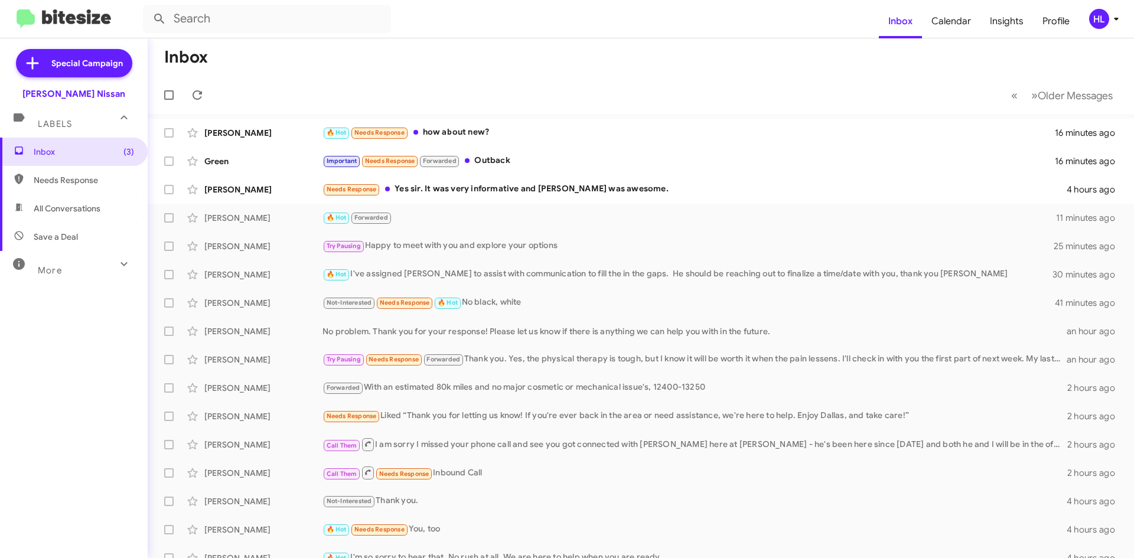
click at [112, 15] on link at bounding box center [63, 18] width 113 height 19
click at [101, 4] on mat-toolbar "Inbox Calendar Insights Profile HL" at bounding box center [567, 19] width 1134 height 38
click at [100, 15] on img at bounding box center [64, 18] width 94 height 19
click at [65, 211] on span "All Conversations" at bounding box center [67, 209] width 67 height 12
type input "in:all-conversations"
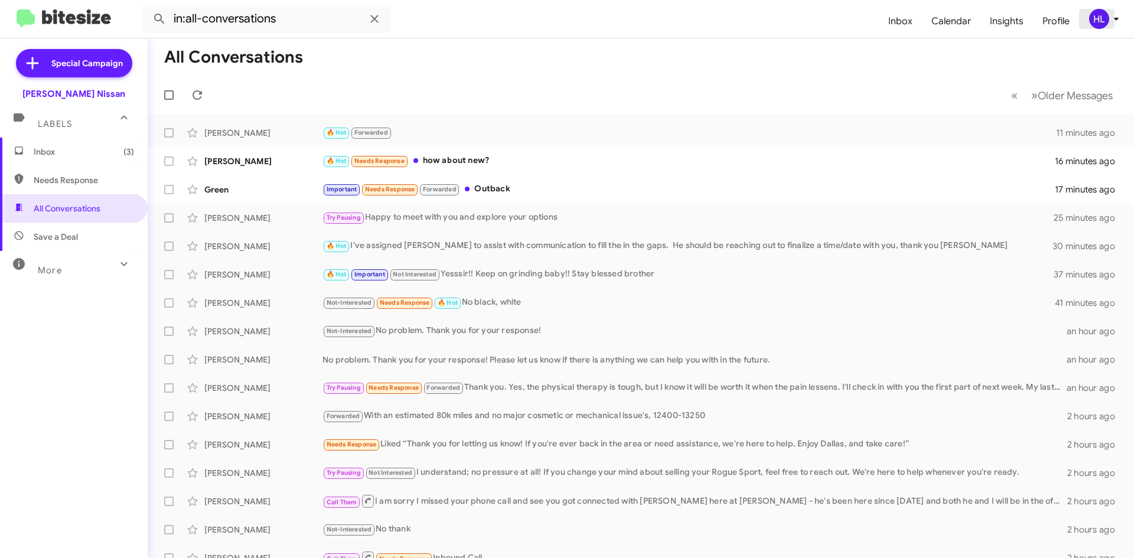
click at [1113, 17] on icon at bounding box center [1116, 19] width 14 height 14
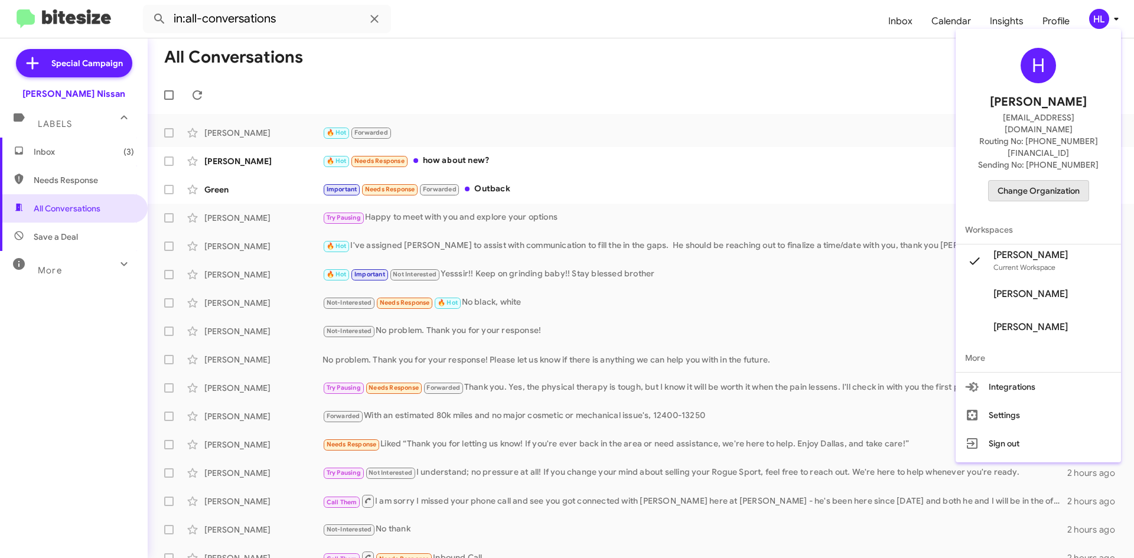
click at [1062, 181] on span "Change Organization" at bounding box center [1039, 191] width 82 height 20
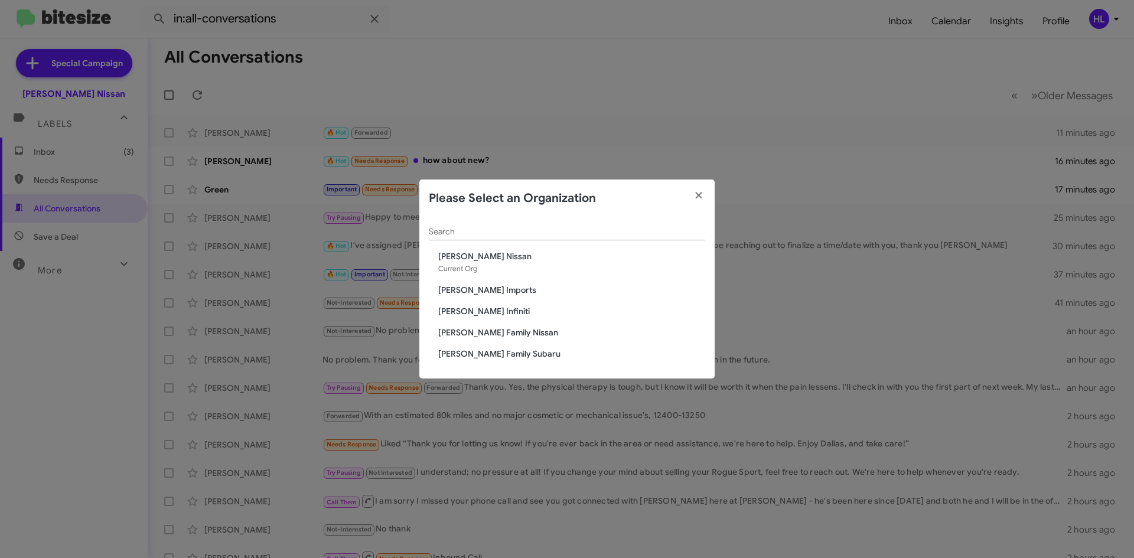
click at [486, 309] on span "Ed Hicks Infiniti" at bounding box center [571, 311] width 267 height 12
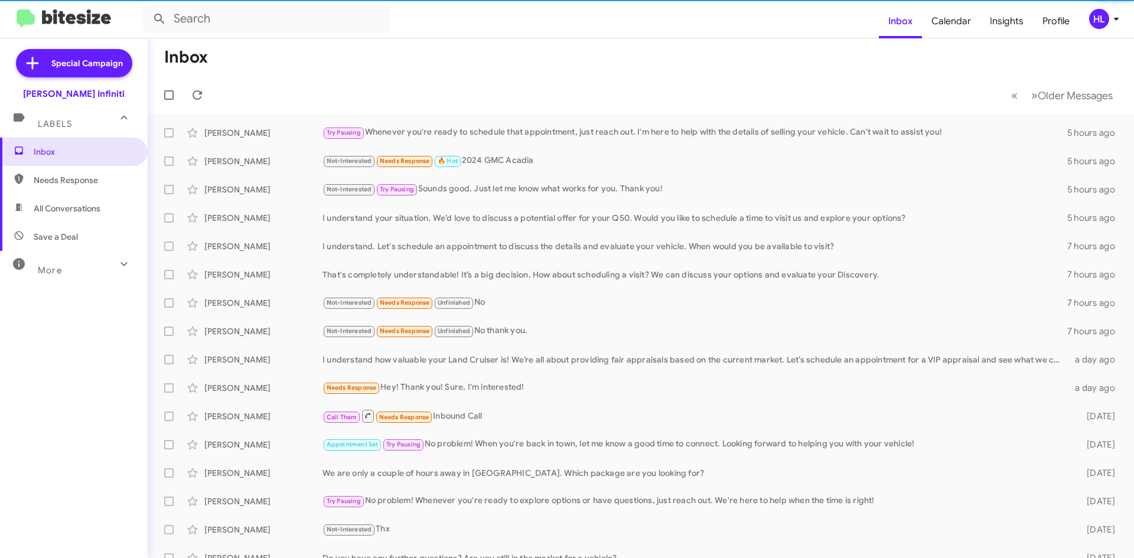
click at [69, 212] on span "All Conversations" at bounding box center [67, 209] width 67 height 12
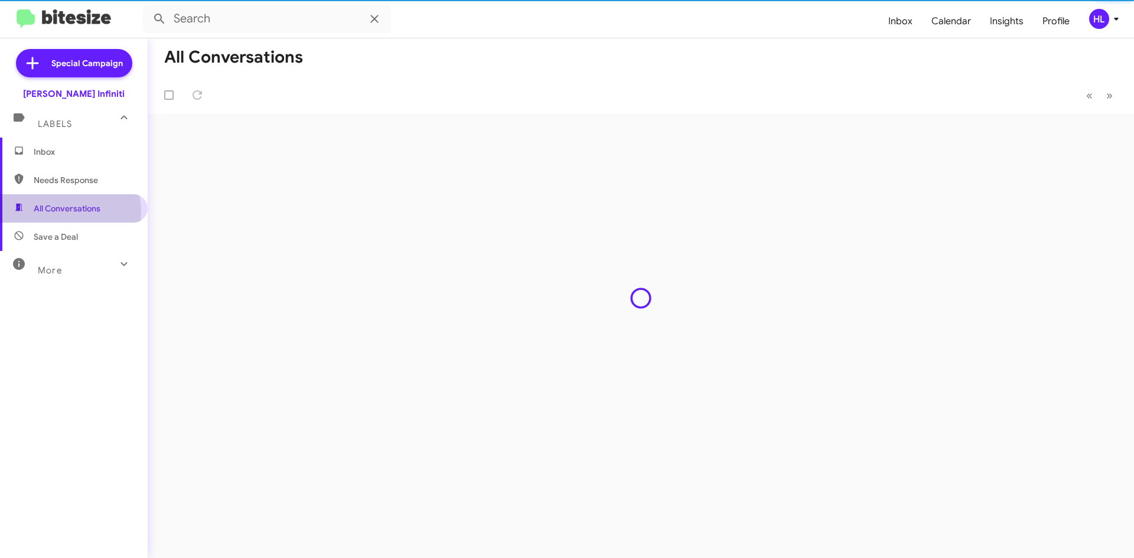
type input "in:all-conversations"
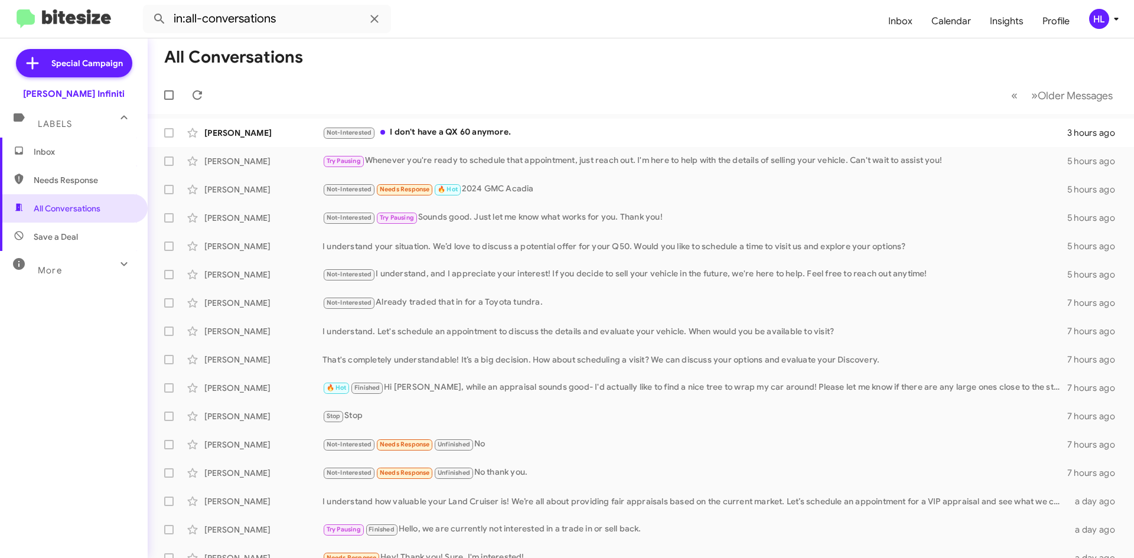
click at [1097, 27] on div "HL" at bounding box center [1099, 19] width 20 height 20
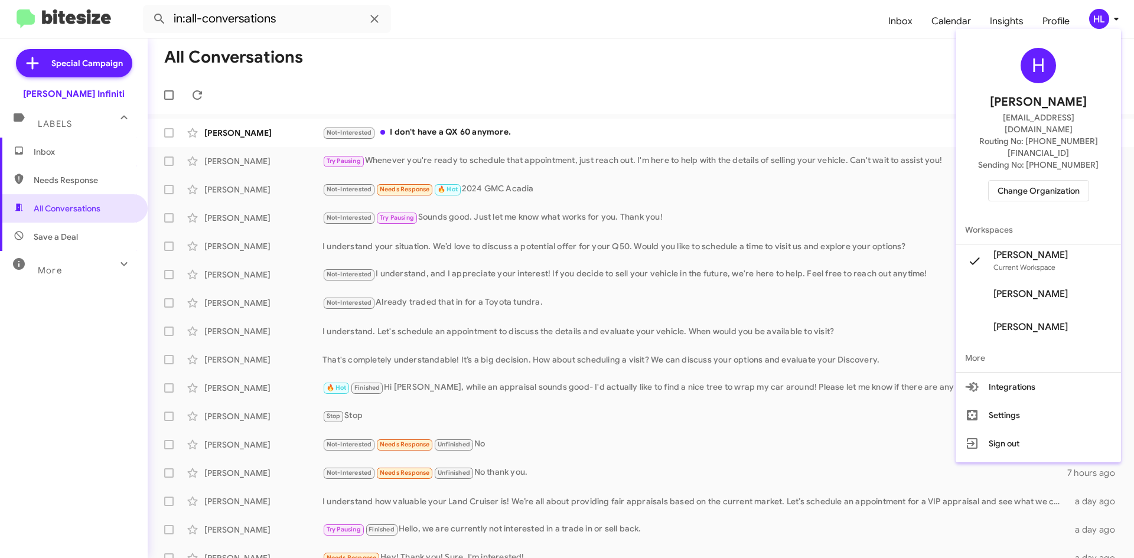
click at [1052, 181] on span "Change Organization" at bounding box center [1039, 191] width 82 height 20
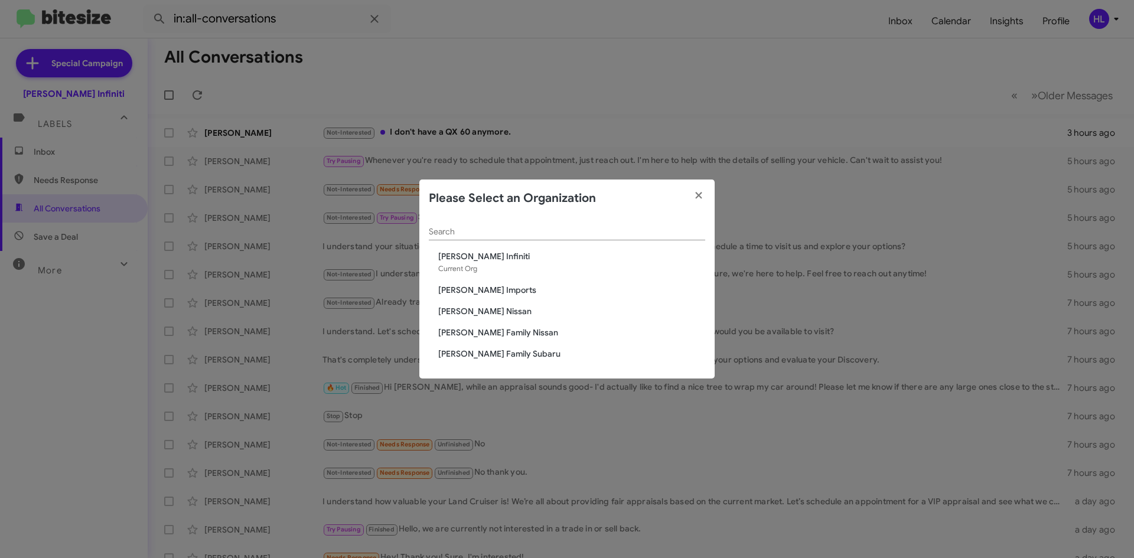
click at [489, 351] on span "[PERSON_NAME] Family Subaru" at bounding box center [571, 354] width 267 height 12
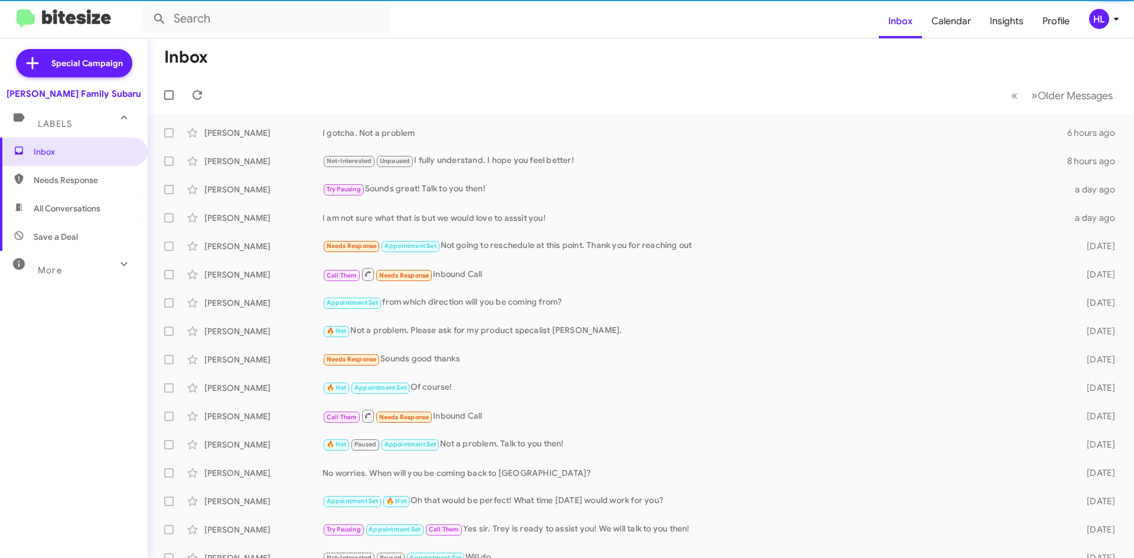
click at [110, 220] on span "All Conversations" at bounding box center [74, 208] width 148 height 28
type input "in:all-conversations"
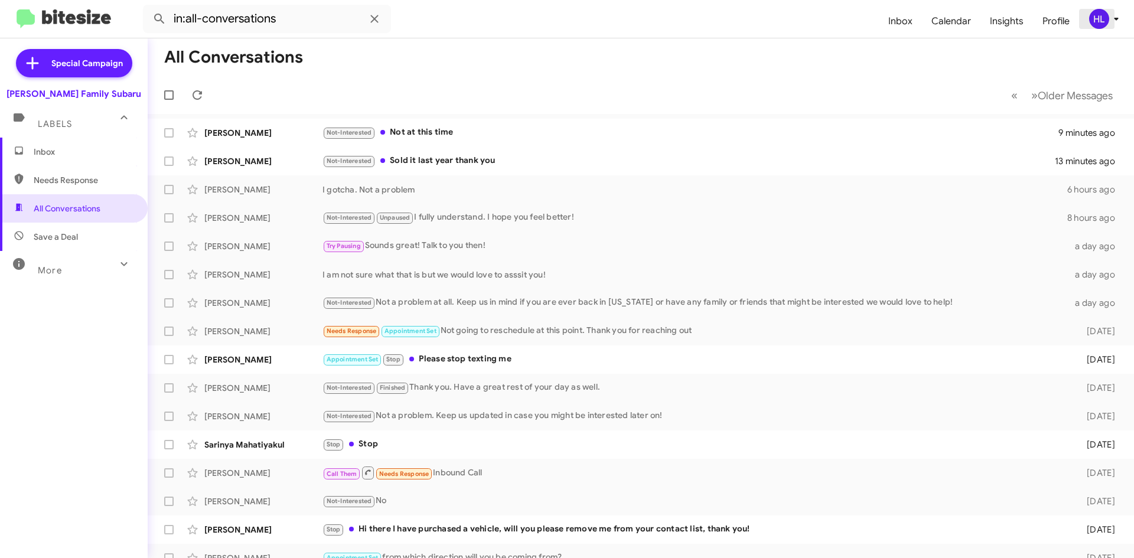
click at [1109, 17] on icon at bounding box center [1116, 19] width 14 height 14
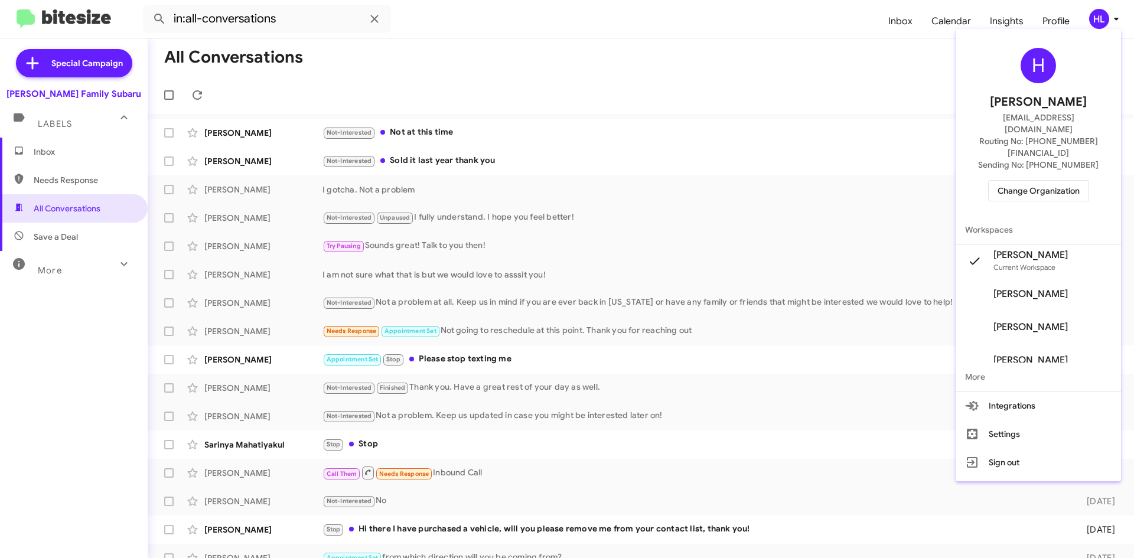
click at [1051, 181] on span "Change Organization" at bounding box center [1039, 191] width 82 height 20
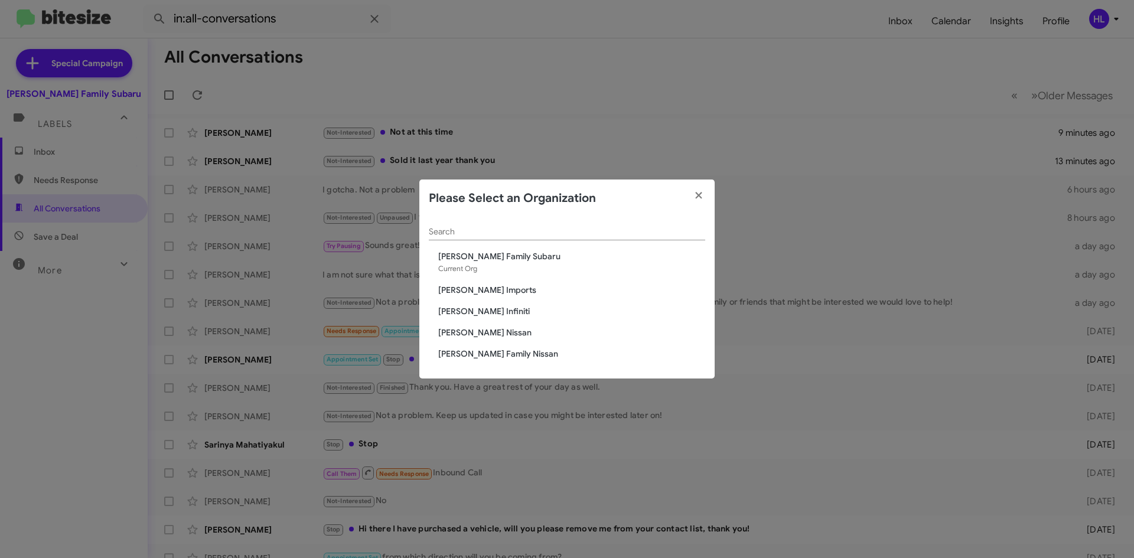
click at [481, 288] on span "[PERSON_NAME] Imports" at bounding box center [571, 290] width 267 height 12
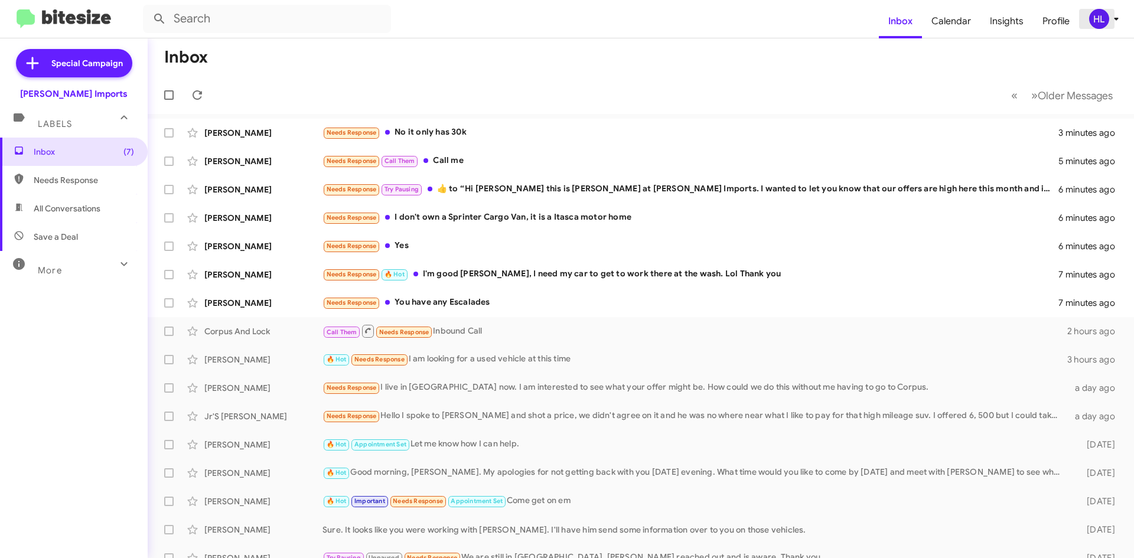
click at [1110, 27] on span "HL" at bounding box center [1105, 19] width 35 height 20
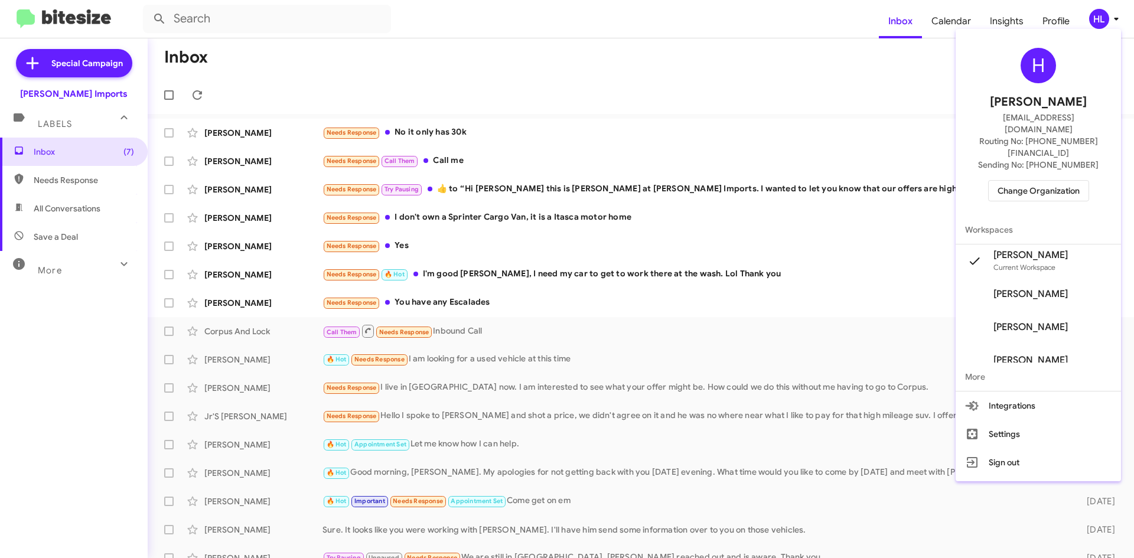
click at [1110, 27] on div at bounding box center [567, 279] width 1134 height 558
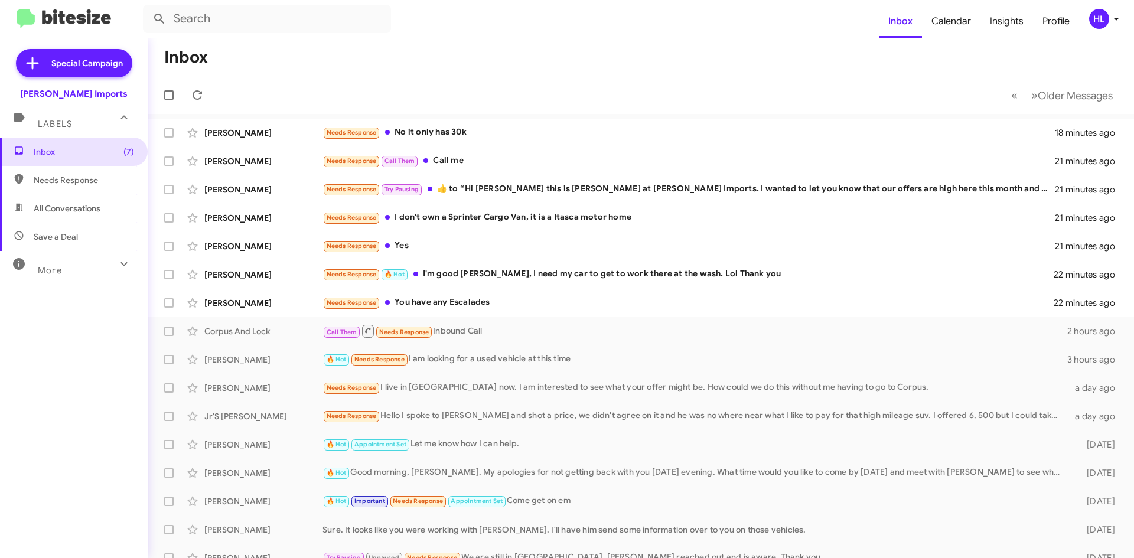
click at [84, 14] on img at bounding box center [64, 18] width 94 height 19
click at [1108, 19] on div "HL" at bounding box center [1099, 19] width 20 height 20
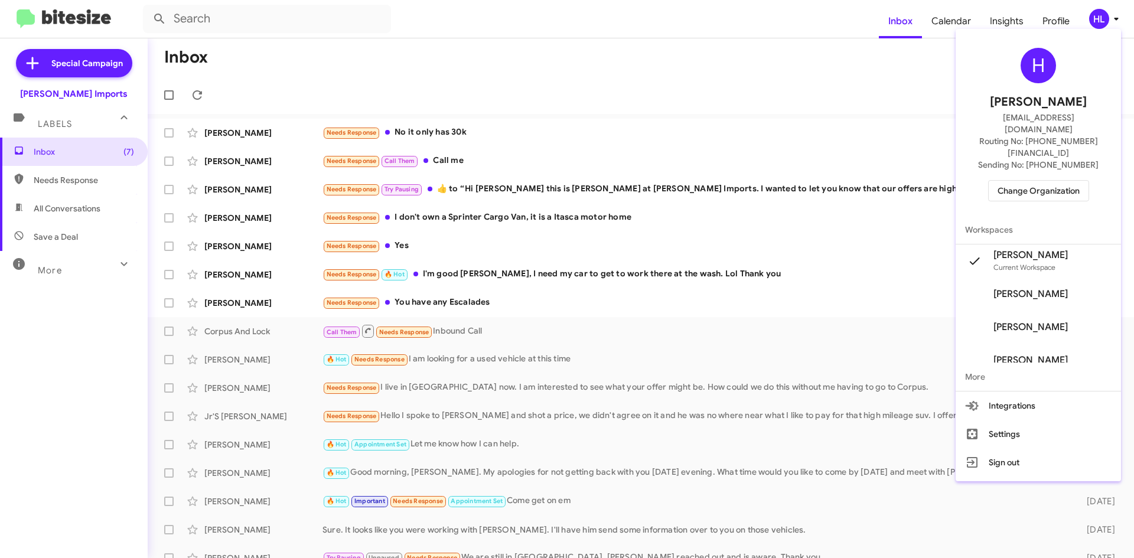
click at [1076, 155] on div "H Hicks Layton ehl@hicksautogroup.com Routing No: +1 (361) 480-0623 Sending No:…" at bounding box center [1038, 125] width 165 height 182
click at [1075, 181] on span "Change Organization" at bounding box center [1039, 191] width 82 height 20
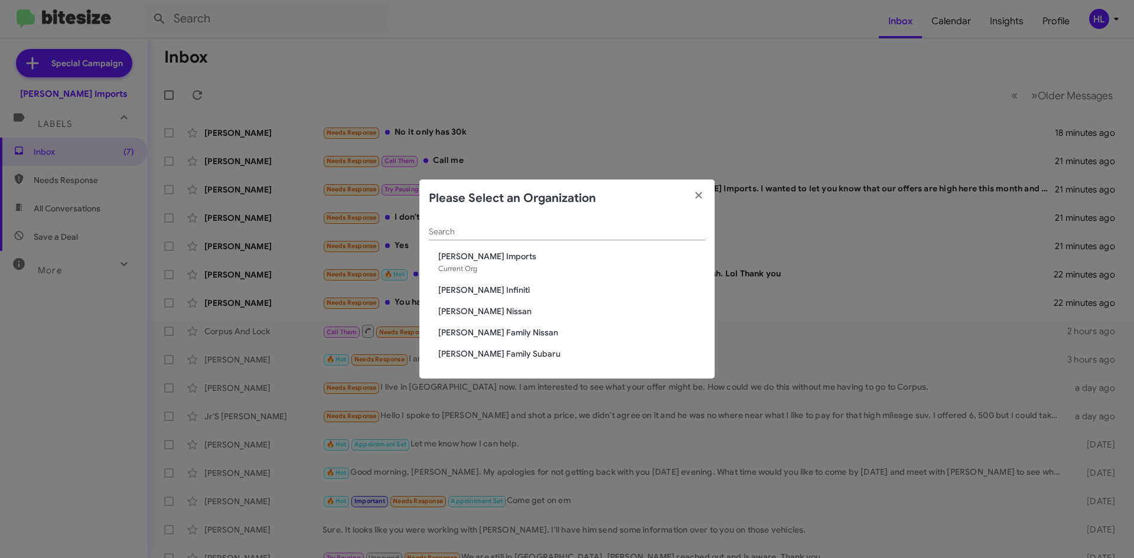
click at [461, 313] on span "[PERSON_NAME] Nissan" at bounding box center [571, 311] width 267 height 12
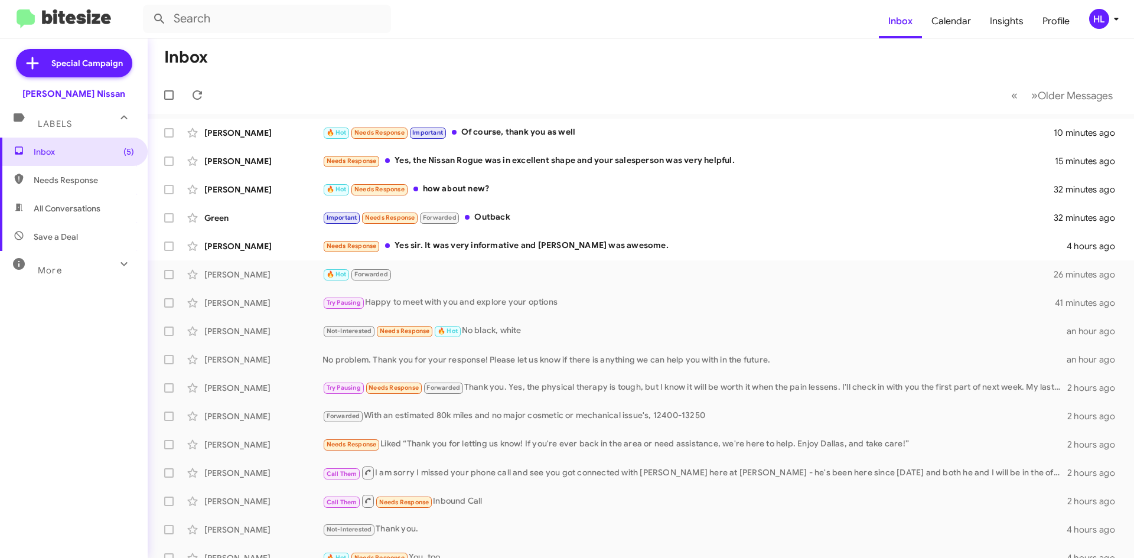
click at [57, 210] on span "All Conversations" at bounding box center [67, 209] width 67 height 12
type input "in:all-conversations"
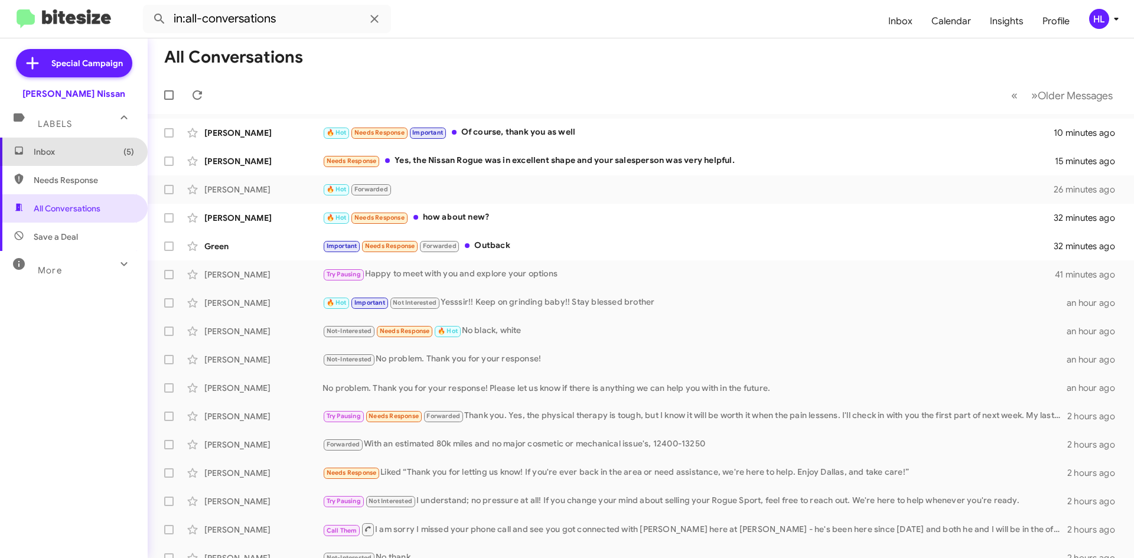
click at [82, 147] on span "Inbox (5)" at bounding box center [84, 152] width 100 height 12
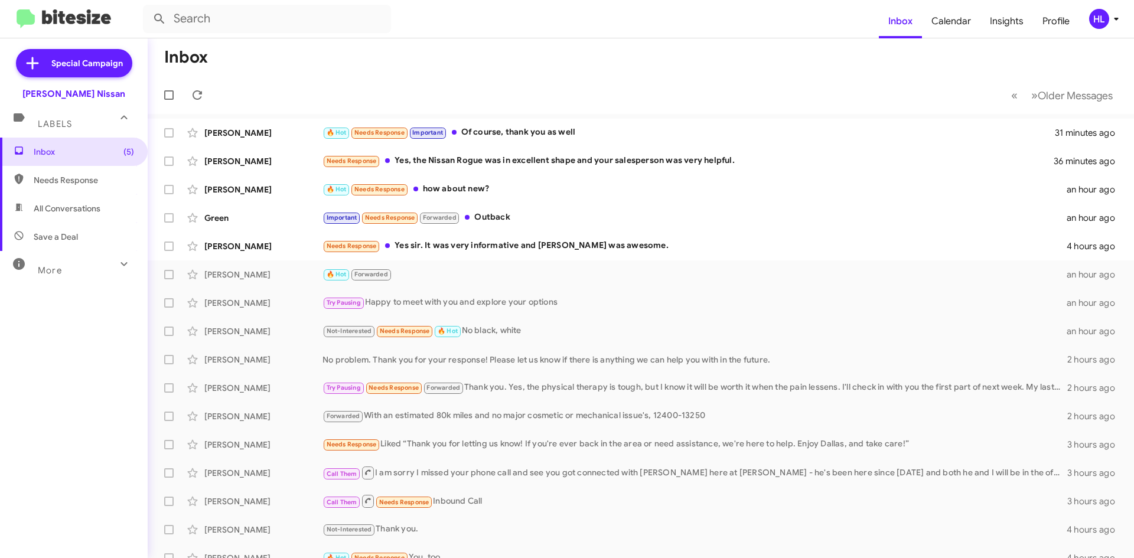
click at [96, 19] on img at bounding box center [64, 18] width 94 height 19
click at [106, 214] on span "All Conversations" at bounding box center [74, 208] width 148 height 28
type input "in:all-conversations"
